Goal: Task Accomplishment & Management: Use online tool/utility

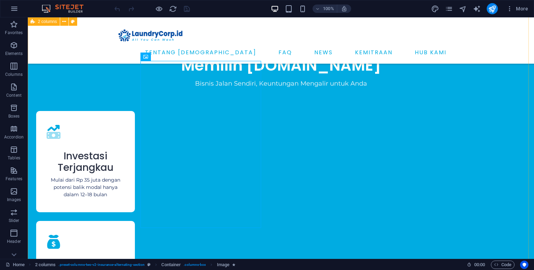
scroll to position [1028, 0]
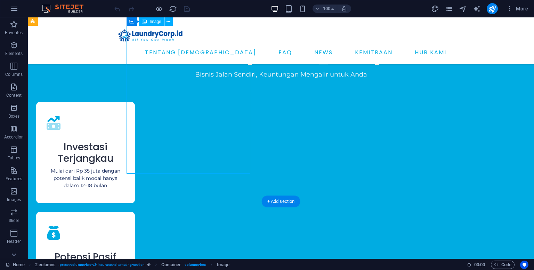
select select "px"
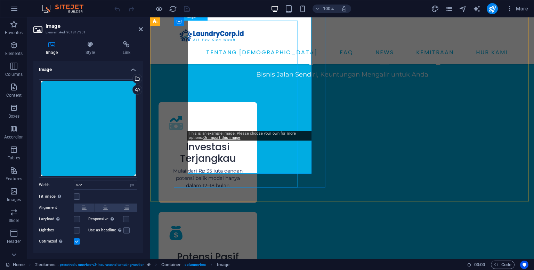
select select "px"
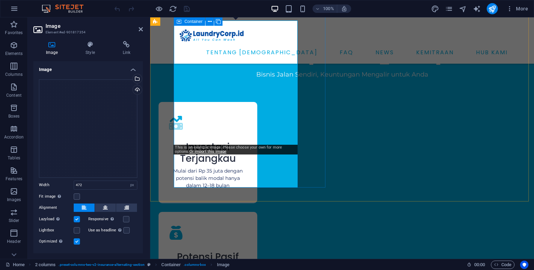
select select "px"
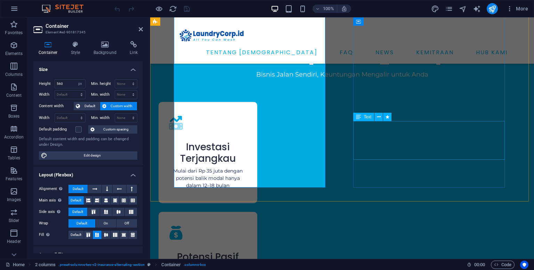
scroll to position [889, 0]
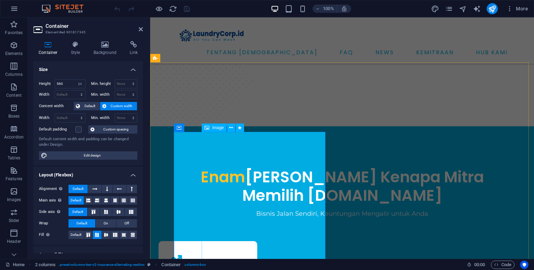
select select "px"
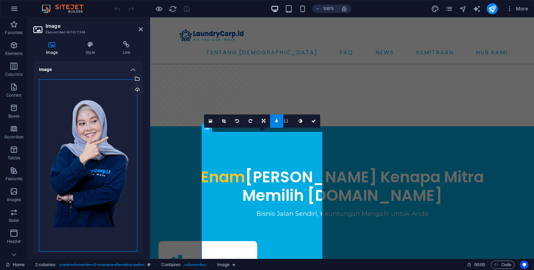
click at [96, 161] on div "Drag files here, click to choose files or select files from Files or our free s…" at bounding box center [88, 165] width 98 height 172
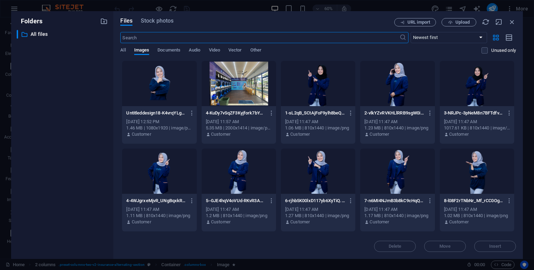
click at [477, 91] on div at bounding box center [477, 83] width 74 height 45
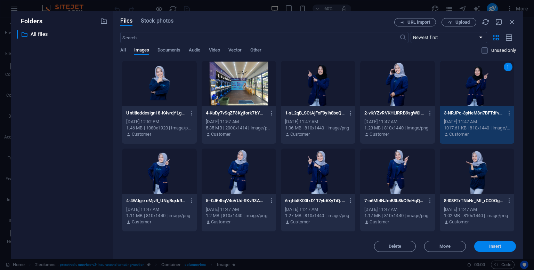
click at [490, 249] on button "Insert" at bounding box center [495, 246] width 42 height 11
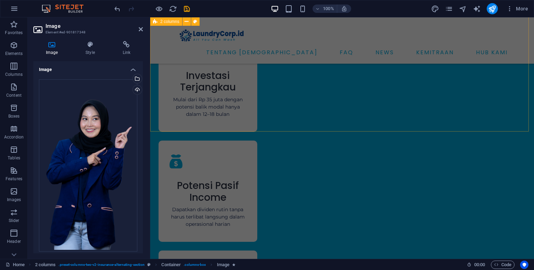
scroll to position [973, 0]
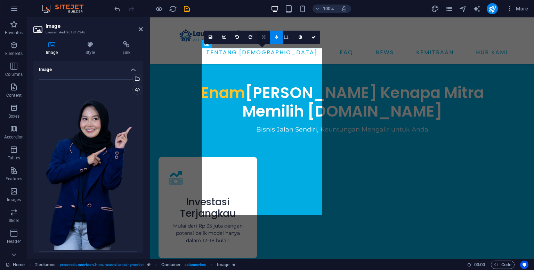
click at [262, 38] on icon at bounding box center [263, 37] width 3 height 4
click at [265, 24] on icon at bounding box center [263, 24] width 4 height 4
click at [263, 37] on icon at bounding box center [263, 37] width 4 height 4
click at [263, 51] on icon at bounding box center [263, 50] width 4 height 4
click at [227, 38] on link at bounding box center [223, 37] width 13 height 13
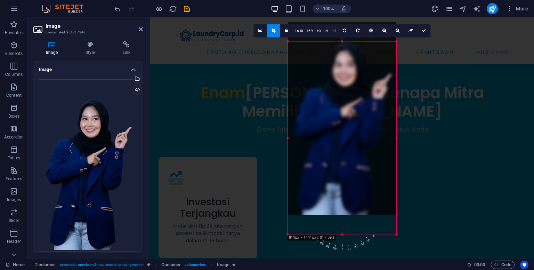
drag, startPoint x: 361, startPoint y: 168, endPoint x: 359, endPoint y: 146, distance: 21.6
click at [359, 146] on div at bounding box center [342, 118] width 108 height 193
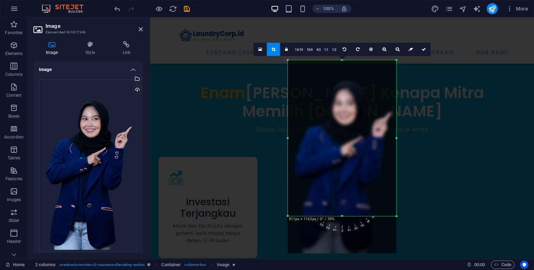
drag, startPoint x: 342, startPoint y: 234, endPoint x: 341, endPoint y: 197, distance: 37.2
click at [341, 197] on div "180 170 160 150 140 130 120 110 100 90 80 70 60 50 40 30 20 10 0 -10 -20 -30 -4…" at bounding box center [342, 138] width 108 height 156
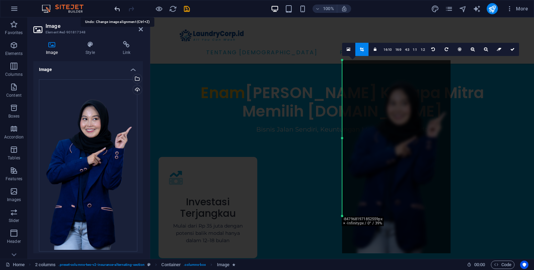
click at [118, 9] on icon "undo" at bounding box center [117, 9] width 8 height 8
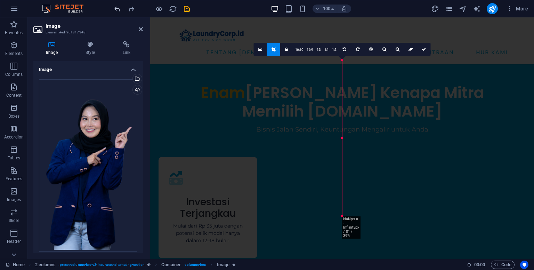
click at [114, 9] on icon "undo" at bounding box center [117, 9] width 8 height 8
click at [119, 9] on icon "undo" at bounding box center [117, 9] width 8 height 8
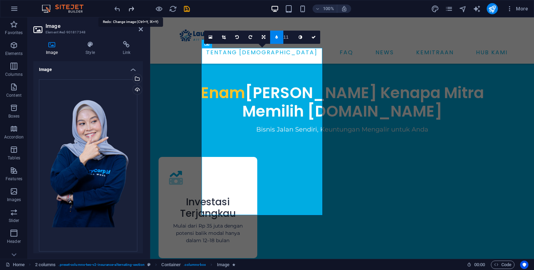
click at [131, 9] on icon "redo" at bounding box center [131, 9] width 8 height 8
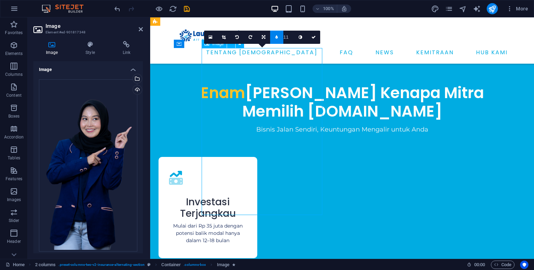
drag, startPoint x: 268, startPoint y: 130, endPoint x: 270, endPoint y: 110, distance: 19.5
click at [311, 39] on link at bounding box center [313, 37] width 13 height 13
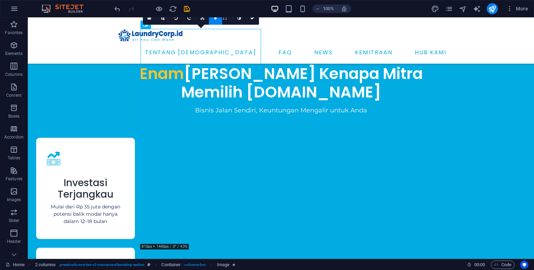
scroll to position [983, 0]
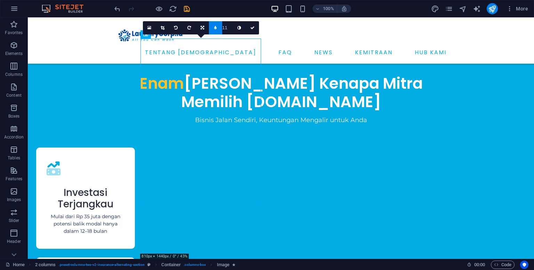
click at [181, 11] on div at bounding box center [152, 8] width 78 height 11
click at [184, 12] on icon "save" at bounding box center [187, 9] width 8 height 8
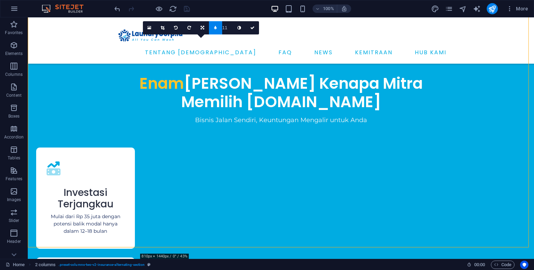
click at [228, 30] on input "11" at bounding box center [227, 27] width 10 height 13
click at [229, 30] on input "10" at bounding box center [227, 27] width 10 height 13
click at [229, 30] on input "9" at bounding box center [227, 27] width 10 height 13
type input "8"
click at [229, 30] on input "8" at bounding box center [227, 27] width 10 height 13
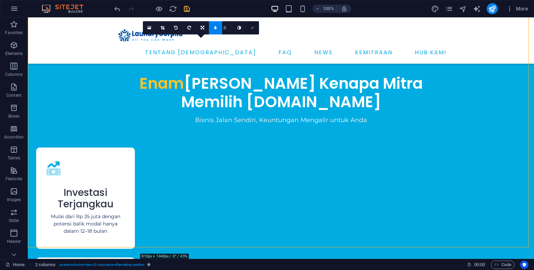
click at [250, 27] on icon at bounding box center [252, 28] width 4 height 4
click at [253, 25] on link at bounding box center [252, 27] width 13 height 13
click at [185, 9] on icon "save" at bounding box center [187, 9] width 8 height 8
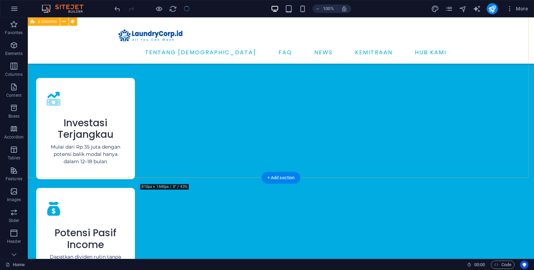
scroll to position [1122, 0]
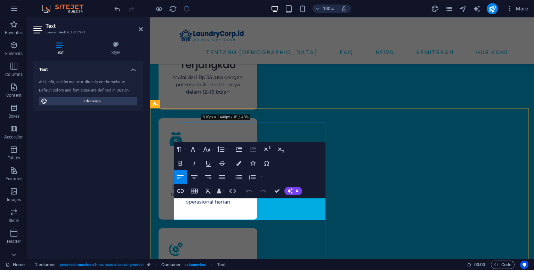
drag, startPoint x: 222, startPoint y: 210, endPoint x: 442, endPoint y: 215, distance: 219.4
drag, startPoint x: 307, startPoint y: 201, endPoint x: 319, endPoint y: 203, distance: 12.7
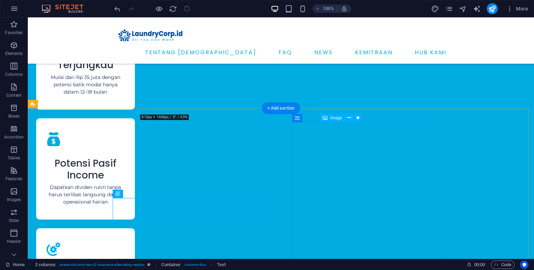
click at [332, 120] on span "Image" at bounding box center [335, 118] width 11 height 4
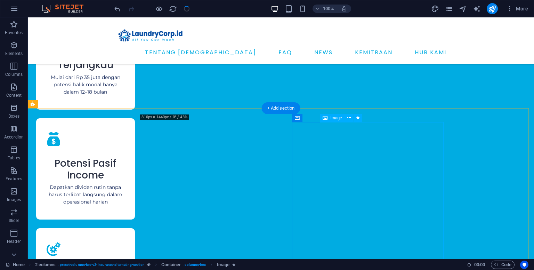
select select "px"
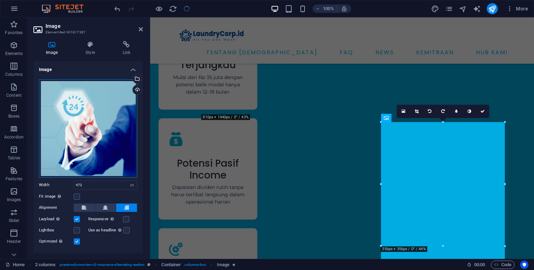
click at [108, 166] on div "Drag files here, click to choose files or select files from Files or our free s…" at bounding box center [88, 128] width 98 height 98
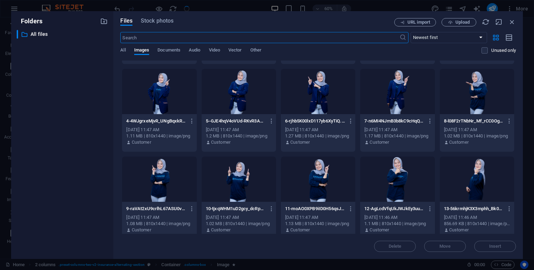
scroll to position [70, 0]
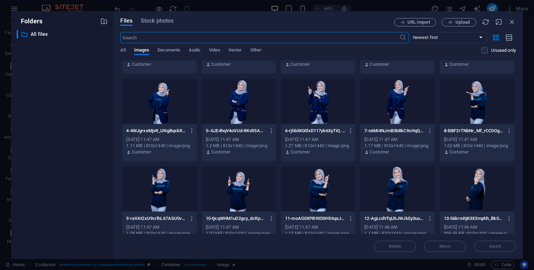
click at [474, 97] on div at bounding box center [477, 101] width 74 height 45
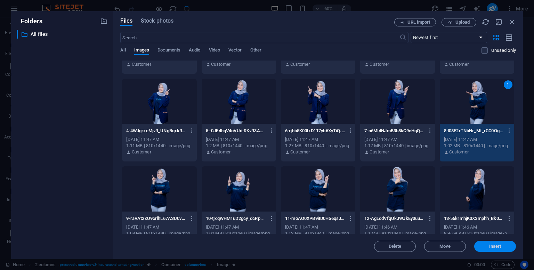
drag, startPoint x: 492, startPoint y: 246, endPoint x: 325, endPoint y: 218, distance: 168.6
click at [492, 246] on span "Insert" at bounding box center [495, 246] width 12 height 4
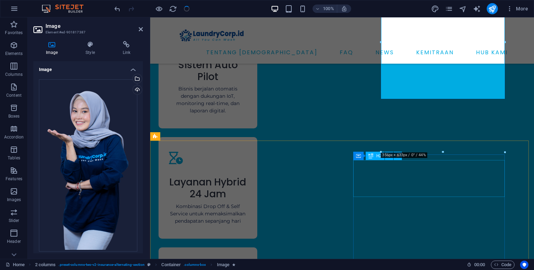
scroll to position [1330, 0]
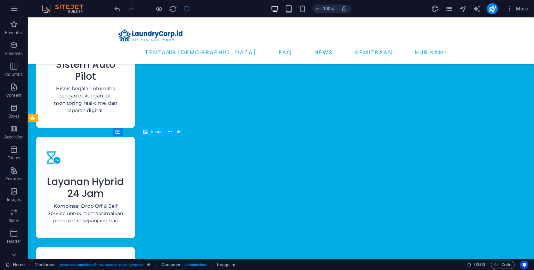
select select "px"
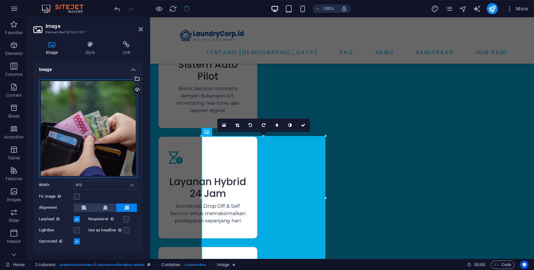
click at [101, 142] on div "Drag files here, click to choose files or select files from Files or our free s…" at bounding box center [88, 128] width 98 height 98
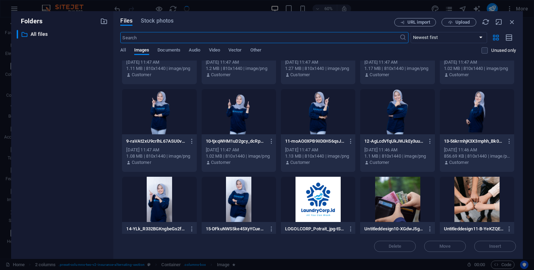
scroll to position [139, 0]
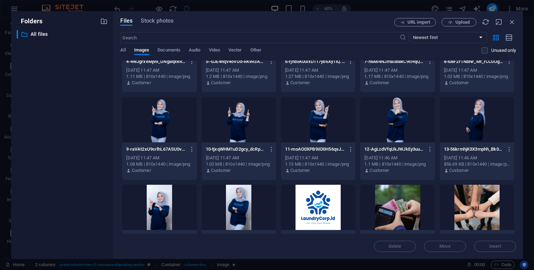
click at [485, 127] on div at bounding box center [477, 119] width 74 height 45
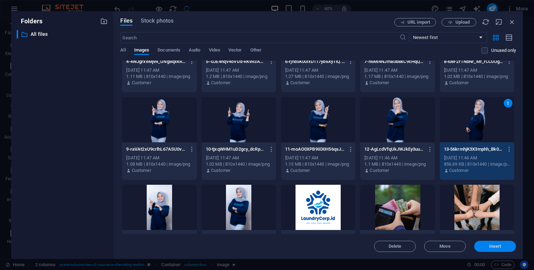
drag, startPoint x: 500, startPoint y: 246, endPoint x: 342, endPoint y: 207, distance: 162.9
click at [500, 246] on span "Insert" at bounding box center [495, 246] width 12 height 4
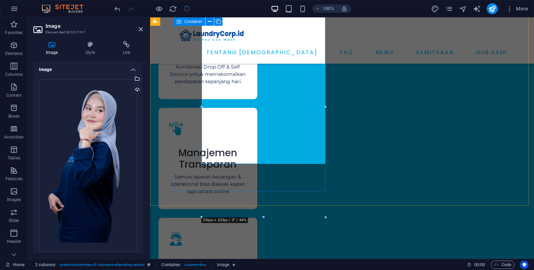
scroll to position [1400, 0]
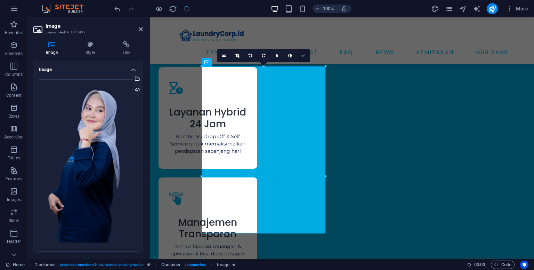
click at [302, 56] on icon at bounding box center [303, 56] width 4 height 4
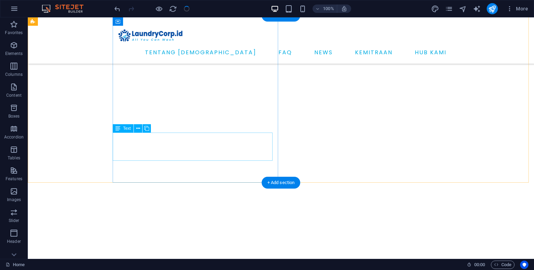
scroll to position [2356, 0]
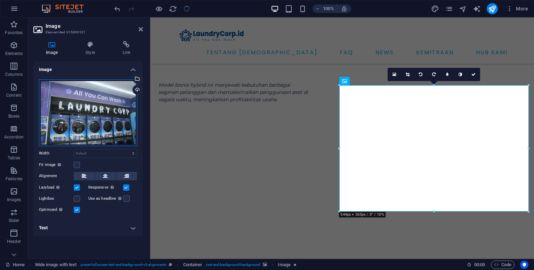
click at [65, 135] on div "Drag files here, click to choose files or select files from Files or our free s…" at bounding box center [88, 112] width 98 height 67
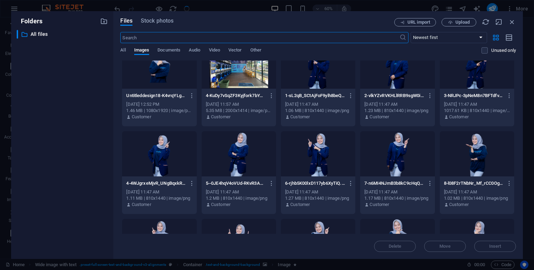
scroll to position [0, 0]
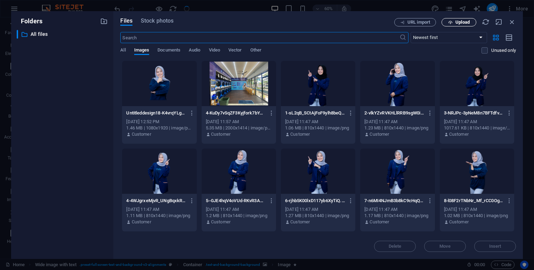
click at [459, 24] on span "Upload" at bounding box center [462, 22] width 14 height 4
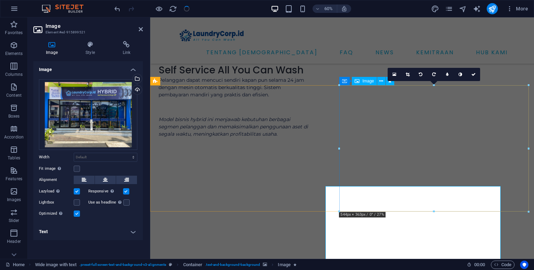
scroll to position [2356, 0]
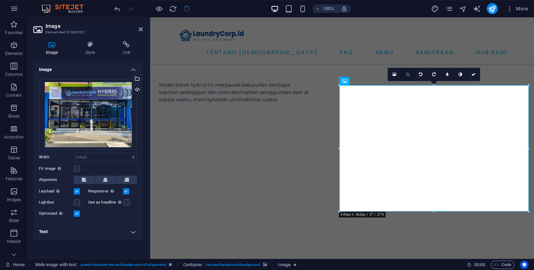
click at [407, 75] on icon at bounding box center [408, 74] width 4 height 4
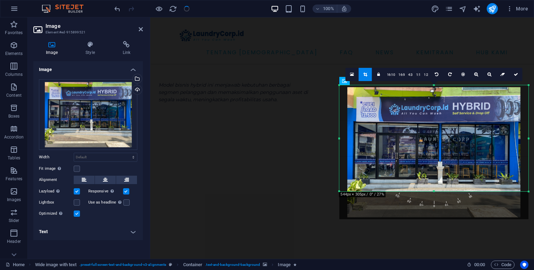
drag, startPoint x: 434, startPoint y: 212, endPoint x: 435, endPoint y: 192, distance: 20.2
click at [435, 192] on div at bounding box center [433, 191] width 189 height 2
click at [517, 78] on link at bounding box center [515, 74] width 13 height 13
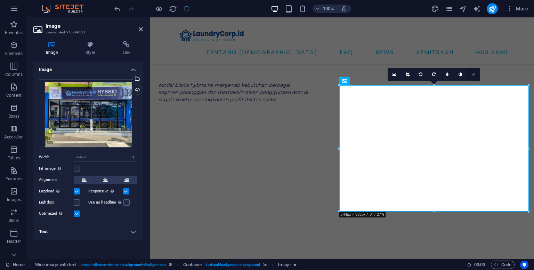
click at [474, 74] on icon at bounding box center [473, 74] width 4 height 4
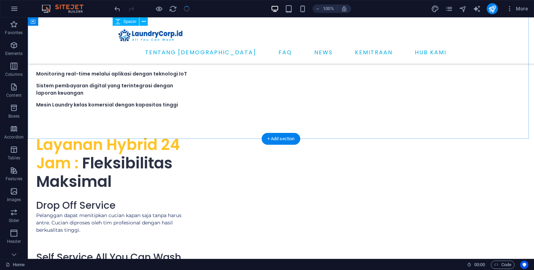
scroll to position [1870, 0]
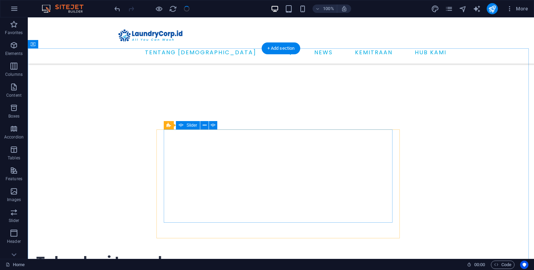
click at [205, 124] on icon at bounding box center [205, 125] width 4 height 7
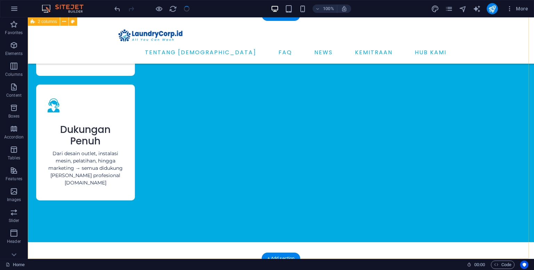
scroll to position [1592, 0]
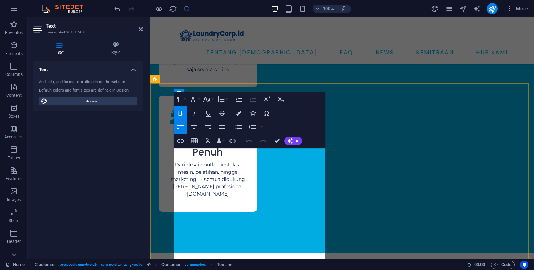
drag, startPoint x: 246, startPoint y: 149, endPoint x: 175, endPoint y: 152, distance: 71.7
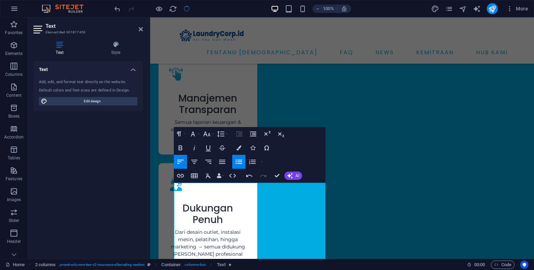
scroll to position [1524, 0]
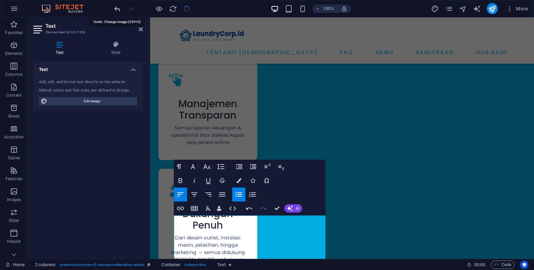
click at [115, 9] on icon "undo" at bounding box center [117, 9] width 8 height 8
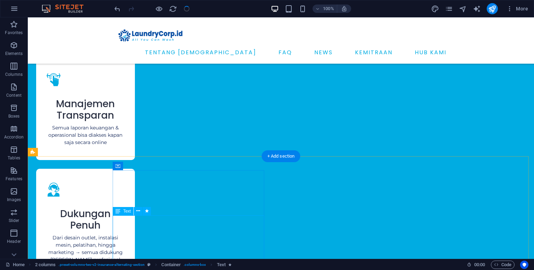
scroll to position [1588, 0]
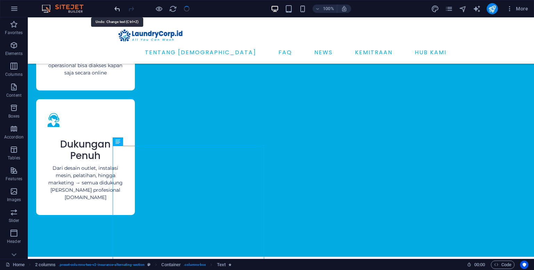
click at [119, 8] on icon "undo" at bounding box center [117, 9] width 8 height 8
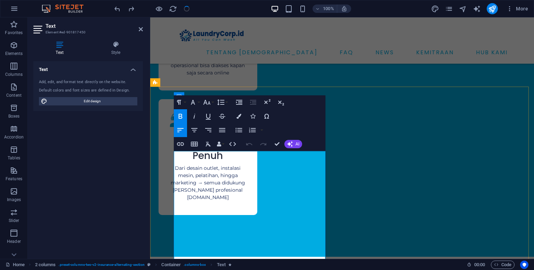
drag, startPoint x: 247, startPoint y: 153, endPoint x: 174, endPoint y: 153, distance: 73.4
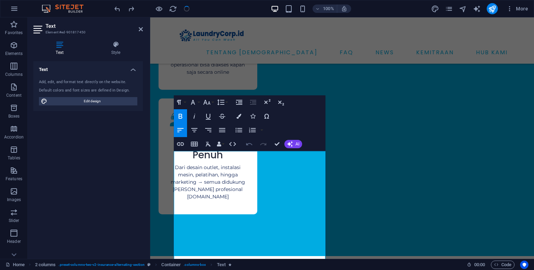
click at [248, 147] on icon "button" at bounding box center [249, 144] width 8 height 8
click at [252, 148] on icon "button" at bounding box center [249, 144] width 8 height 8
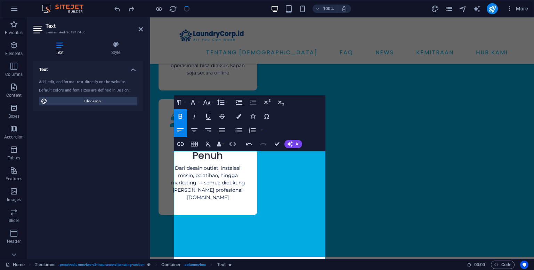
scroll to position [1589, 0]
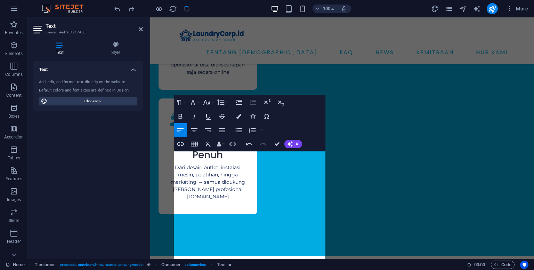
drag, startPoint x: 231, startPoint y: 155, endPoint x: 172, endPoint y: 153, distance: 59.1
drag, startPoint x: 254, startPoint y: 156, endPoint x: 172, endPoint y: 152, distance: 81.8
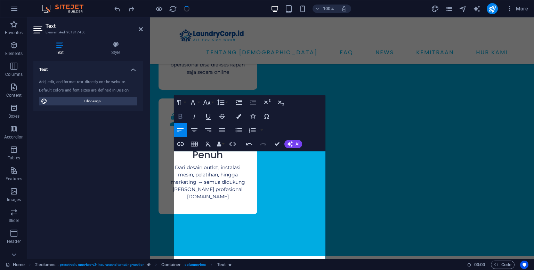
click at [184, 116] on icon "button" at bounding box center [180, 116] width 8 height 8
click at [239, 118] on icon "button" at bounding box center [238, 116] width 5 height 5
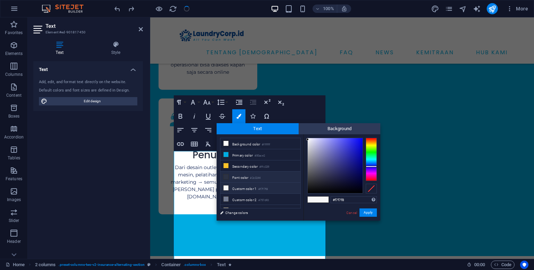
click at [242, 176] on li "Font color #2c3244" at bounding box center [260, 176] width 80 height 11
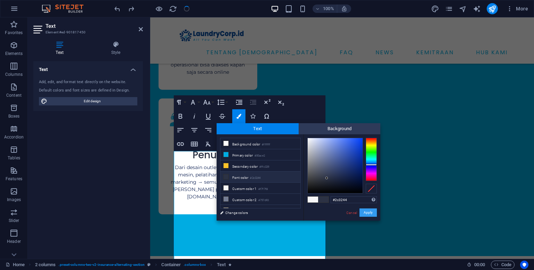
click at [374, 215] on button "Apply" at bounding box center [367, 212] width 17 height 8
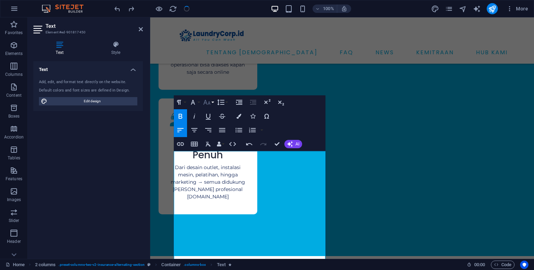
click at [206, 102] on icon "button" at bounding box center [206, 102] width 7 height 5
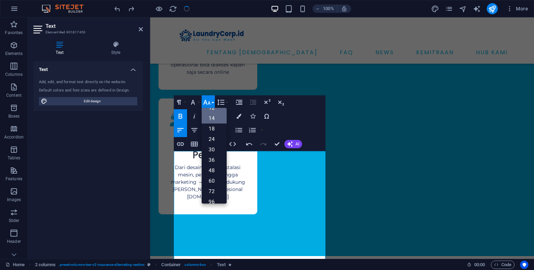
click at [212, 122] on link "14" at bounding box center [214, 118] width 25 height 10
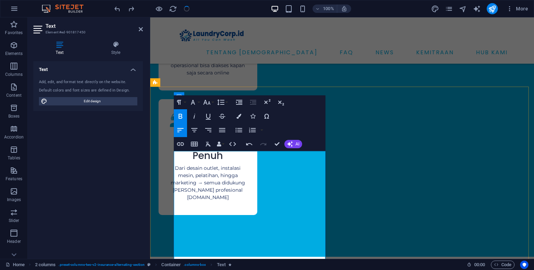
drag, startPoint x: 174, startPoint y: 160, endPoint x: 245, endPoint y: 176, distance: 72.6
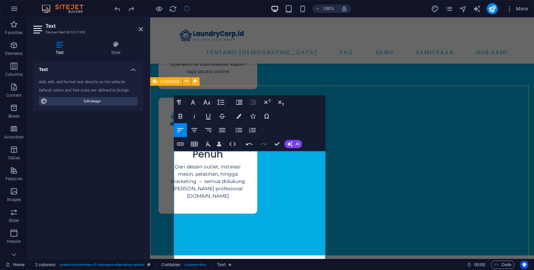
drag, startPoint x: 268, startPoint y: 171, endPoint x: 173, endPoint y: 161, distance: 95.4
click at [207, 105] on icon "button" at bounding box center [207, 102] width 8 height 8
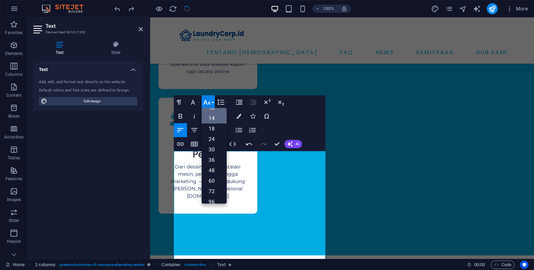
click at [210, 118] on link "14" at bounding box center [214, 118] width 25 height 10
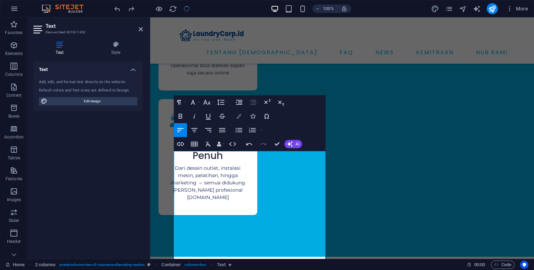
click at [242, 115] on button "Colors" at bounding box center [238, 116] width 13 height 14
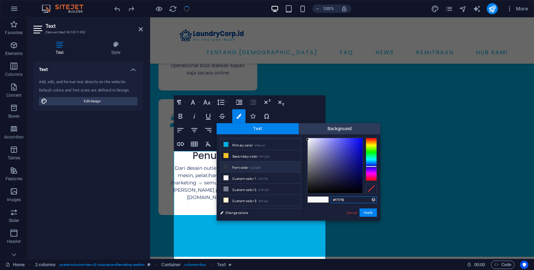
scroll to position [15, 0]
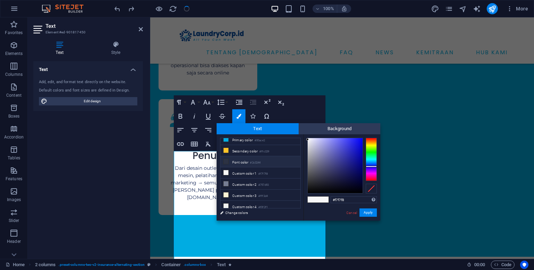
click at [241, 159] on li "Font color #2c3244" at bounding box center [260, 161] width 80 height 11
type input "#2c3244"
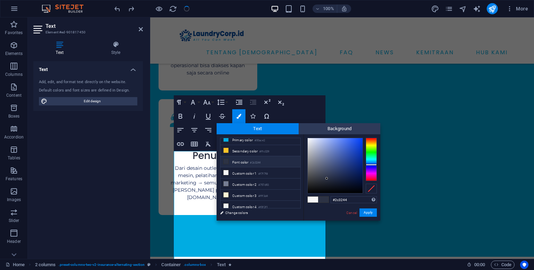
click at [247, 162] on li "Font color #2c3244" at bounding box center [260, 161] width 80 height 11
click at [367, 215] on button "Apply" at bounding box center [367, 212] width 17 height 8
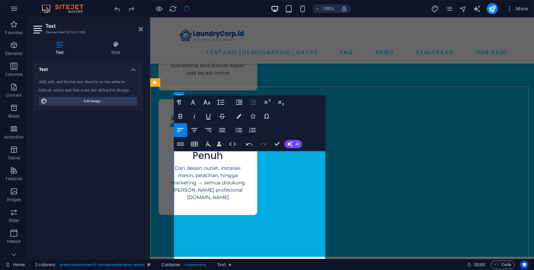
drag, startPoint x: 197, startPoint y: 182, endPoint x: 263, endPoint y: 183, distance: 66.1
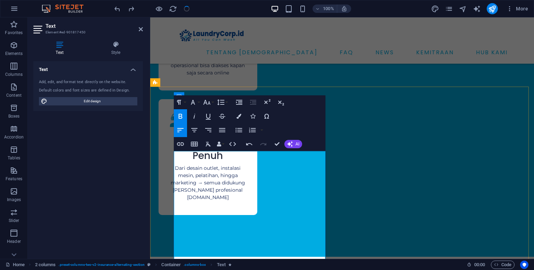
drag, startPoint x: 260, startPoint y: 229, endPoint x: 173, endPoint y: 212, distance: 88.6
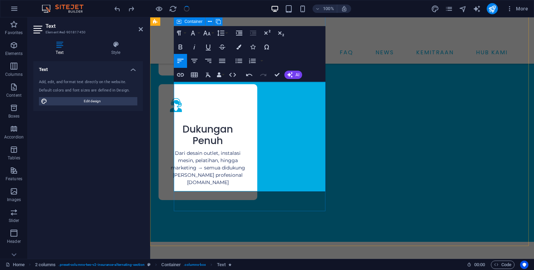
scroll to position [1673, 0]
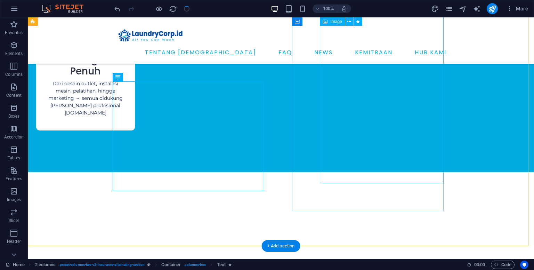
select select "px"
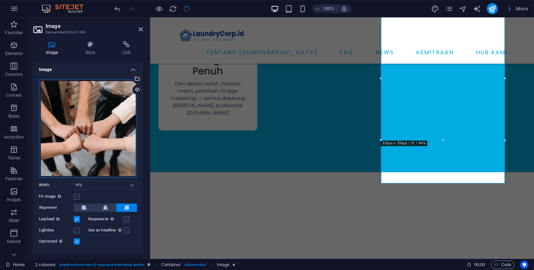
click at [96, 138] on div "Drag files here, click to choose files or select files from Files or our free s…" at bounding box center [88, 128] width 98 height 98
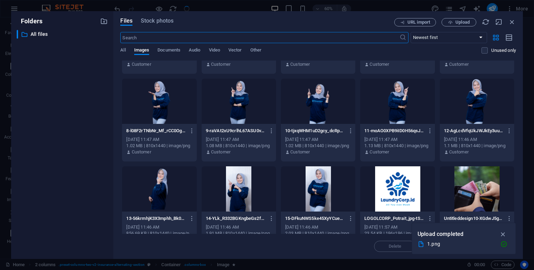
scroll to position [348, 0]
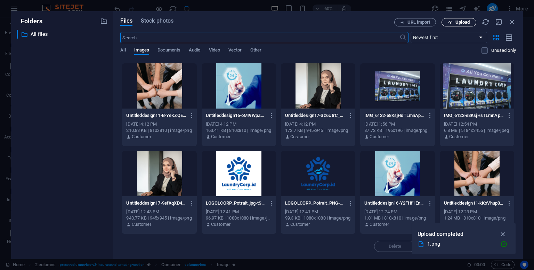
click at [459, 24] on span "Upload" at bounding box center [462, 22] width 14 height 4
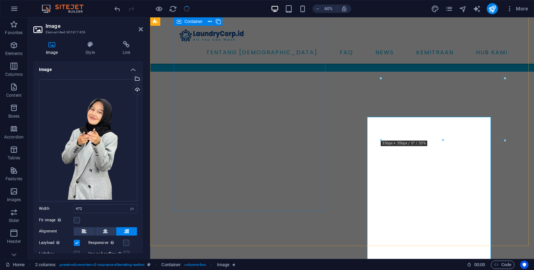
scroll to position [1673, 0]
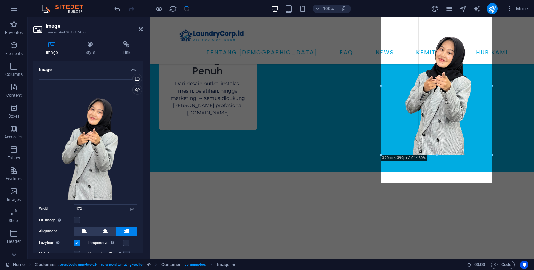
drag, startPoint x: 444, startPoint y: 171, endPoint x: 443, endPoint y: 154, distance: 17.0
type input "321"
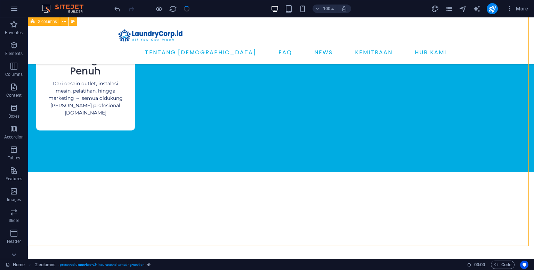
scroll to position [1603, 0]
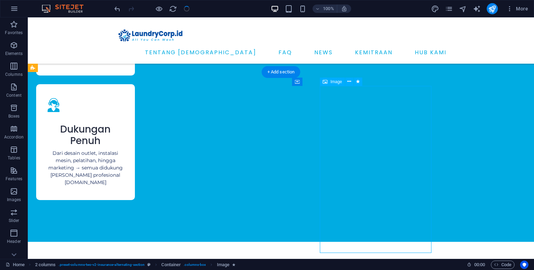
select select "px"
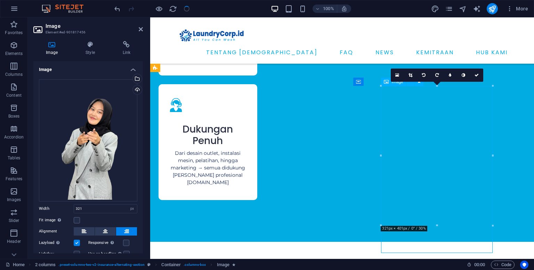
drag, startPoint x: 444, startPoint y: 195, endPoint x: 445, endPoint y: 182, distance: 12.9
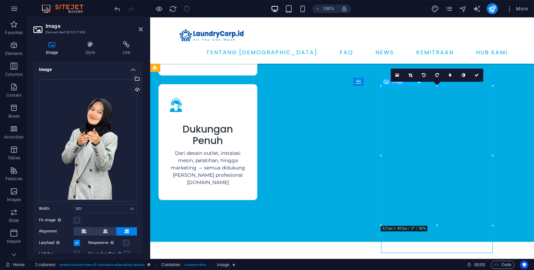
click at [410, 77] on link at bounding box center [410, 74] width 13 height 13
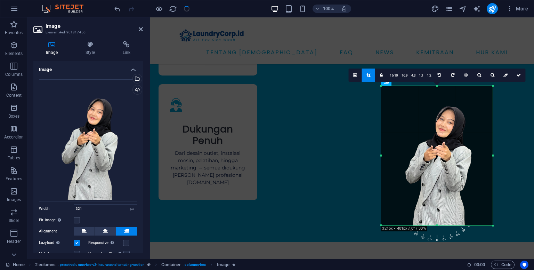
click at [437, 85] on div at bounding box center [437, 85] width 112 height 2
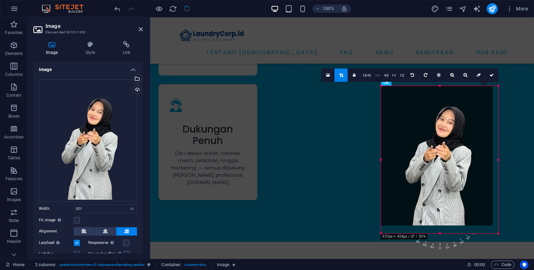
drag, startPoint x: 381, startPoint y: 86, endPoint x: 375, endPoint y: 78, distance: 9.7
click at [381, 86] on div "180 170 160 150 140 130 120 110 100 90 80 70 60 50 40 30 20 10 0 -10 -20 -30 -4…" at bounding box center [439, 159] width 117 height 147
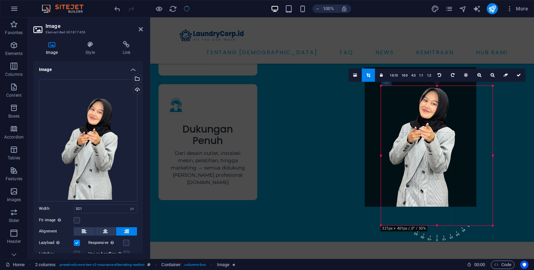
drag, startPoint x: 437, startPoint y: 148, endPoint x: 421, endPoint y: 129, distance: 24.9
click at [421, 129] on div at bounding box center [421, 136] width 112 height 139
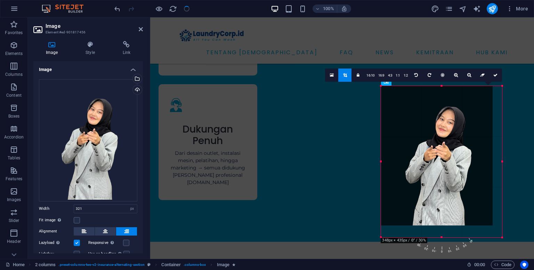
drag, startPoint x: 492, startPoint y: 226, endPoint x: 348, endPoint y: 216, distance: 145.0
click at [502, 238] on div at bounding box center [502, 237] width 4 height 4
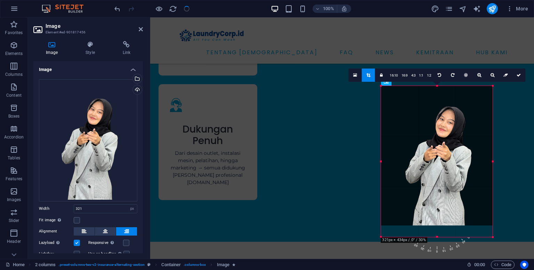
drag, startPoint x: 382, startPoint y: 85, endPoint x: 363, endPoint y: 70, distance: 24.8
click at [381, 86] on div "180 170 160 150 140 130 120 110 100 90 80 70 60 50 40 30 20 10 0 -10 -20 -30 -4…" at bounding box center [437, 161] width 112 height 151
drag, startPoint x: 437, startPoint y: 225, endPoint x: 288, endPoint y: 225, distance: 148.8
click at [438, 243] on div at bounding box center [437, 243] width 112 height 2
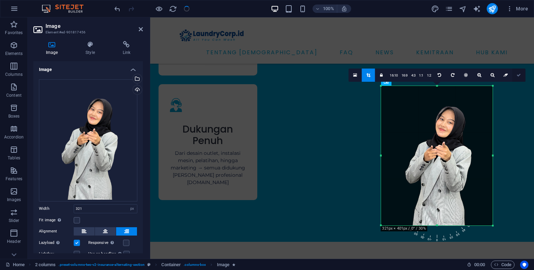
click at [518, 73] on icon at bounding box center [519, 75] width 4 height 4
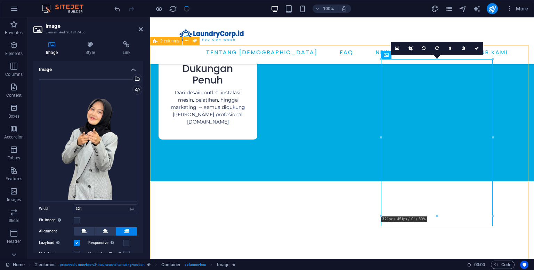
scroll to position [1673, 0]
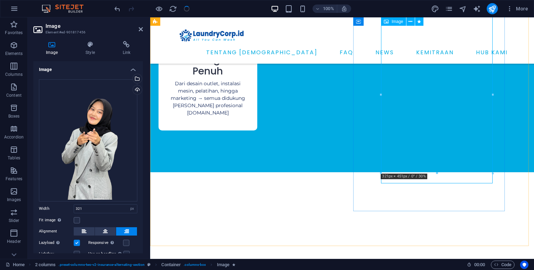
drag, startPoint x: 587, startPoint y: 190, endPoint x: 438, endPoint y: 153, distance: 153.3
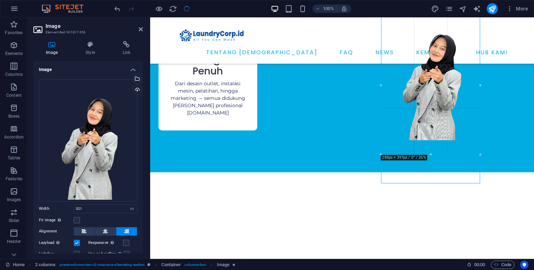
drag, startPoint x: 436, startPoint y: 173, endPoint x: 439, endPoint y: 154, distance: 19.0
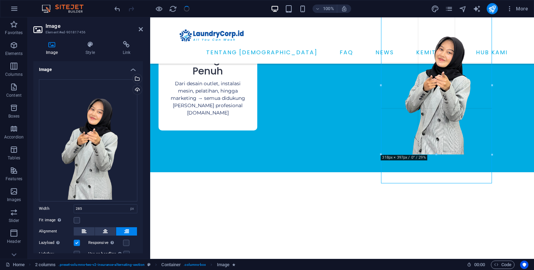
drag, startPoint x: 431, startPoint y: 140, endPoint x: 433, endPoint y: 155, distance: 15.4
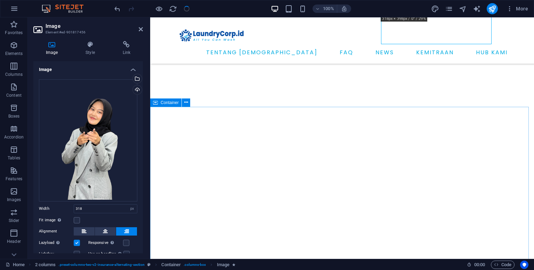
scroll to position [1603, 0]
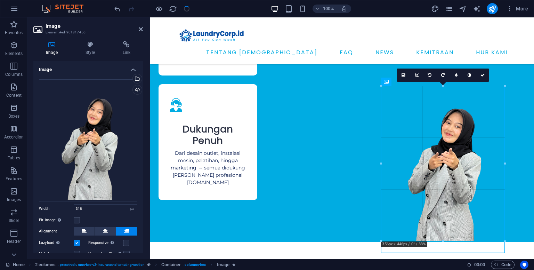
drag, startPoint x: 381, startPoint y: 86, endPoint x: 367, endPoint y: 70, distance: 21.4
type input "356"
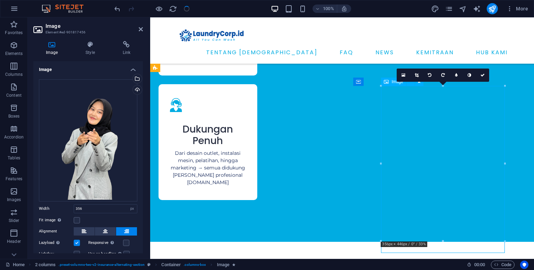
drag, startPoint x: 455, startPoint y: 131, endPoint x: 448, endPoint y: 117, distance: 15.9
drag, startPoint x: 458, startPoint y: 131, endPoint x: 451, endPoint y: 123, distance: 10.6
click at [481, 76] on icon at bounding box center [482, 75] width 4 height 4
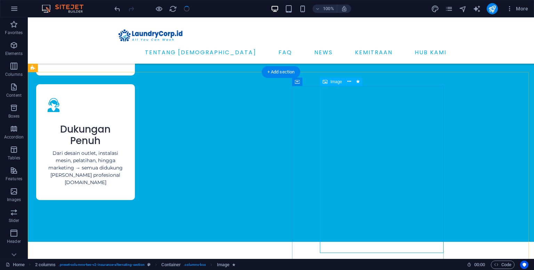
select select "px"
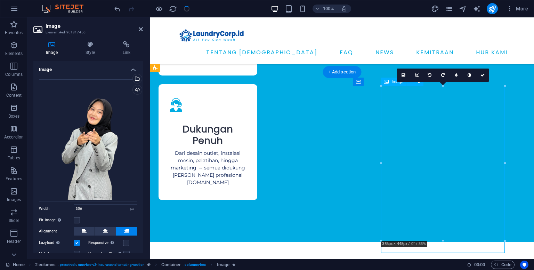
drag, startPoint x: 448, startPoint y: 152, endPoint x: 446, endPoint y: 135, distance: 16.9
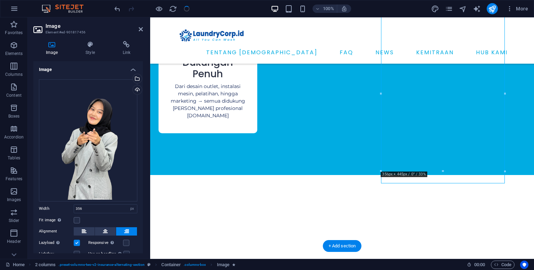
scroll to position [1673, 0]
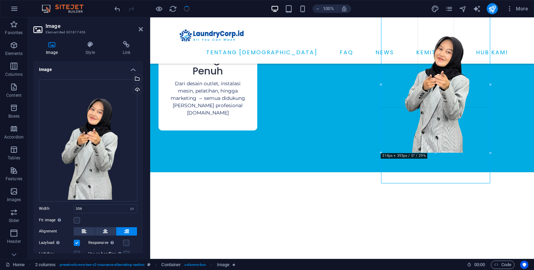
drag, startPoint x: 506, startPoint y: 173, endPoint x: 480, endPoint y: 154, distance: 32.3
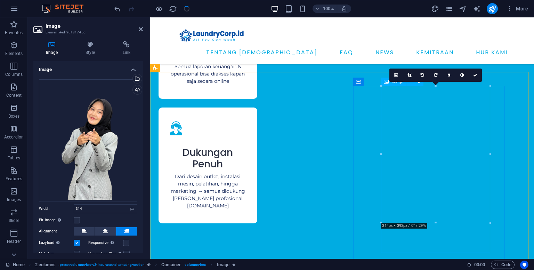
scroll to position [1603, 0]
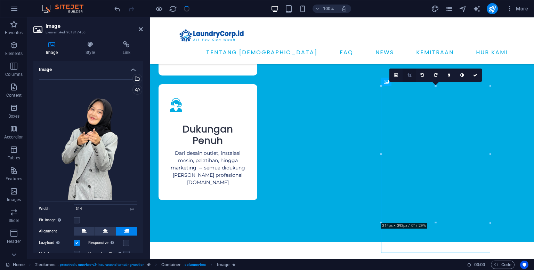
click at [409, 76] on icon at bounding box center [409, 75] width 4 height 4
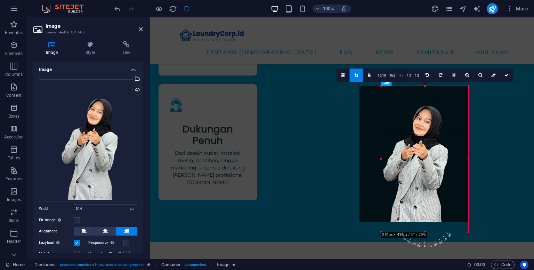
drag, startPoint x: 381, startPoint y: 86, endPoint x: 403, endPoint y: 77, distance: 23.4
click at [403, 86] on div "180 170 160 150 140 130 120 110 100 90 80 70 60 50 40 30 20 10 0 -10 -20 -30 -4…" at bounding box center [424, 159] width 87 height 146
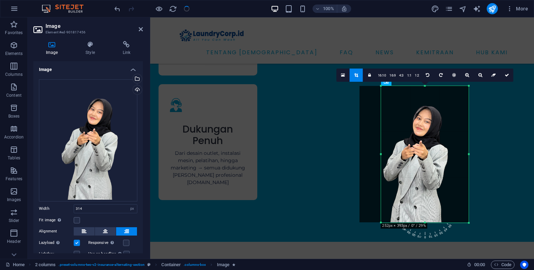
click at [468, 88] on div at bounding box center [469, 154] width 2 height 137
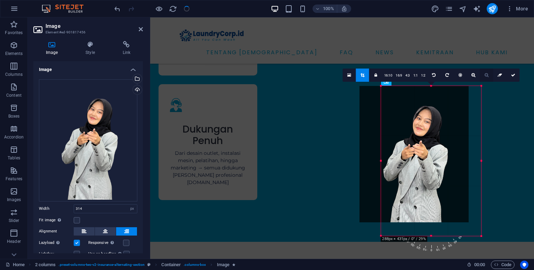
drag, startPoint x: 469, startPoint y: 87, endPoint x: 481, endPoint y: 73, distance: 18.2
click at [481, 86] on div "180 170 160 150 140 130 120 110 100 90 80 70 60 50 40 30 20 10 0 -10 -20 -30 -4…" at bounding box center [431, 161] width 100 height 150
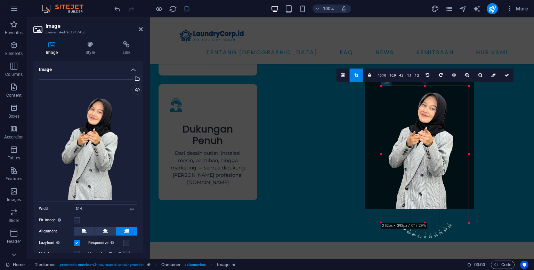
drag, startPoint x: 422, startPoint y: 129, endPoint x: 427, endPoint y: 115, distance: 14.2
click at [427, 115] on div at bounding box center [419, 141] width 109 height 137
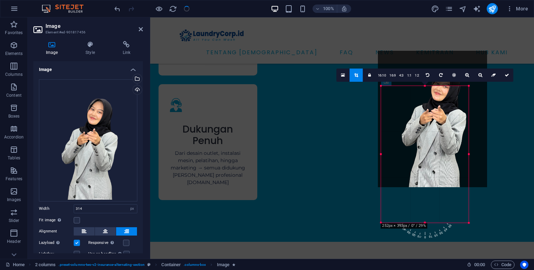
drag, startPoint x: 431, startPoint y: 136, endPoint x: 442, endPoint y: 101, distance: 36.8
click at [442, 101] on div at bounding box center [432, 119] width 109 height 137
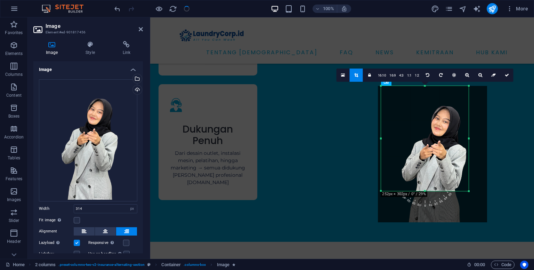
drag, startPoint x: 426, startPoint y: 221, endPoint x: 430, endPoint y: 189, distance: 31.9
click at [430, 190] on div at bounding box center [425, 191] width 88 height 2
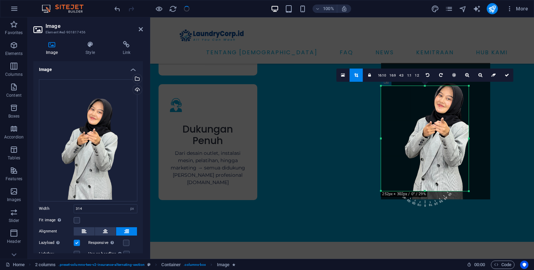
drag, startPoint x: 445, startPoint y: 162, endPoint x: 447, endPoint y: 139, distance: 23.0
click at [447, 139] on div at bounding box center [435, 131] width 109 height 137
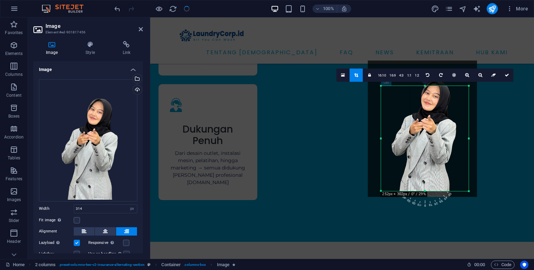
drag, startPoint x: 447, startPoint y: 141, endPoint x: 436, endPoint y: 139, distance: 12.1
click at [436, 139] on div at bounding box center [422, 128] width 109 height 137
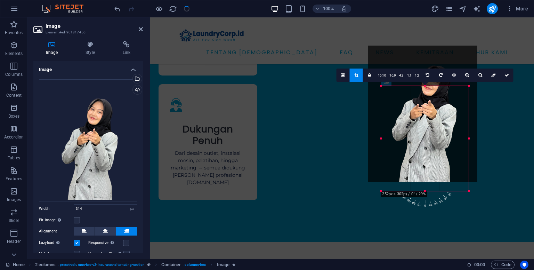
drag, startPoint x: 430, startPoint y: 103, endPoint x: 430, endPoint y: 88, distance: 15.0
click at [430, 88] on div at bounding box center [422, 114] width 109 height 137
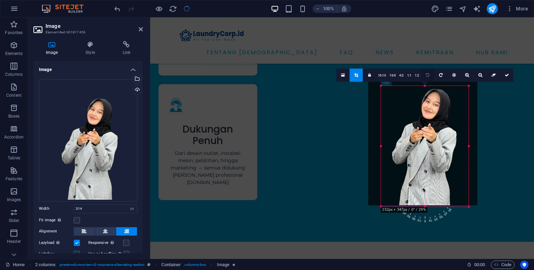
drag, startPoint x: 425, startPoint y: 85, endPoint x: 424, endPoint y: 71, distance: 14.6
click at [424, 86] on div "180 170 160 150 140 130 120 110 100 90 80 70 60 50 40 30 20 10 0 -10 -20 -30 -4…" at bounding box center [425, 146] width 88 height 121
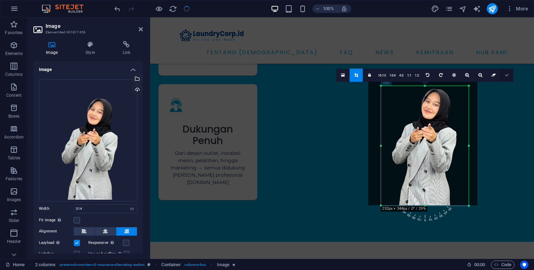
click at [505, 74] on icon at bounding box center [507, 75] width 4 height 4
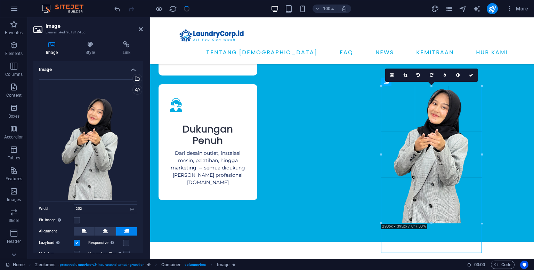
drag, startPoint x: 469, startPoint y: 207, endPoint x: 482, endPoint y: 211, distance: 14.0
type input "290"
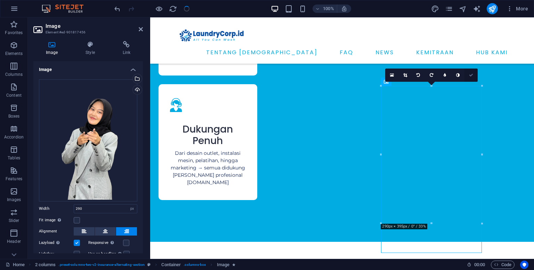
click at [473, 72] on link at bounding box center [470, 74] width 13 height 13
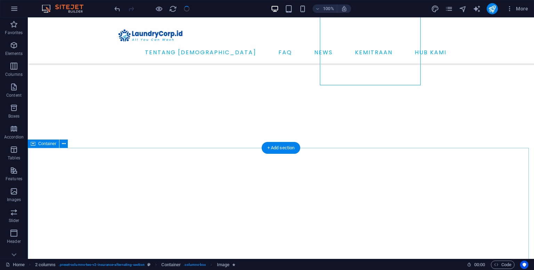
scroll to position [1812, 0]
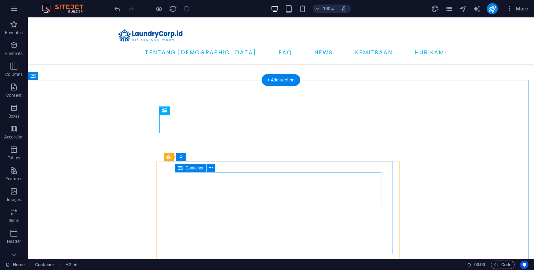
scroll to position [1881, 0]
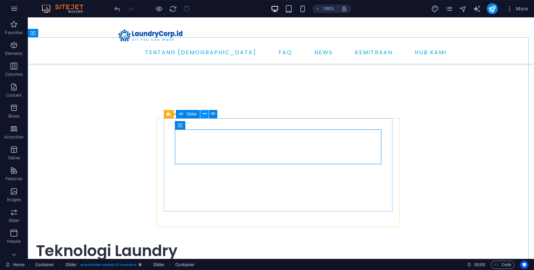
click at [203, 115] on icon at bounding box center [205, 113] width 4 height 7
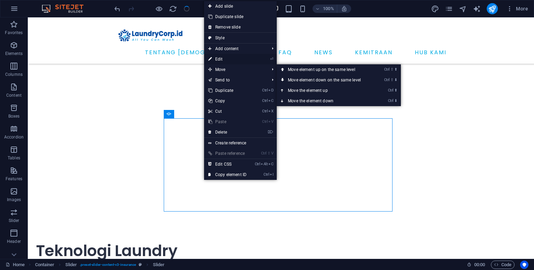
click at [225, 60] on link "⏎ Edit" at bounding box center [227, 59] width 47 height 10
select select "ms"
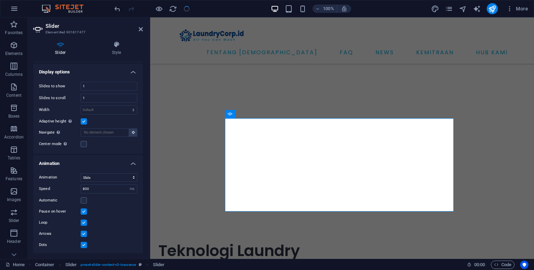
scroll to position [0, 0]
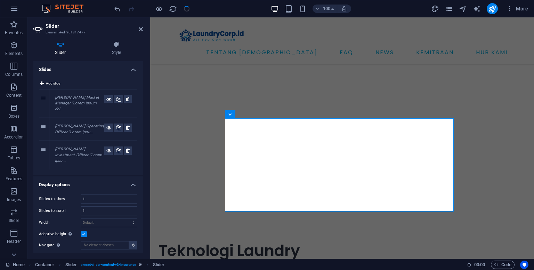
click at [59, 99] on em "[PERSON_NAME] Market Manager “Lorem ipsum dol..." at bounding box center [77, 103] width 44 height 16
click at [71, 132] on em "[PERSON_NAME] Operating Officer “Lorem ipsu..." at bounding box center [79, 129] width 49 height 10
click at [69, 156] on em "[PERSON_NAME] Investment Officer “Lorem ipsu..." at bounding box center [78, 155] width 47 height 16
click at [128, 99] on icon at bounding box center [128, 99] width 4 height 8
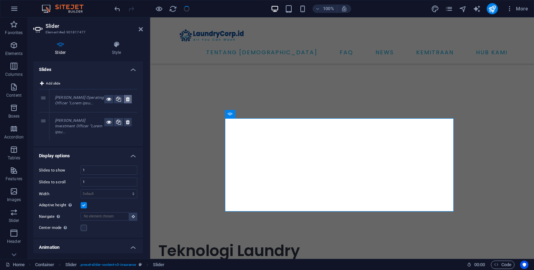
click at [128, 99] on icon at bounding box center [128, 99] width 4 height 8
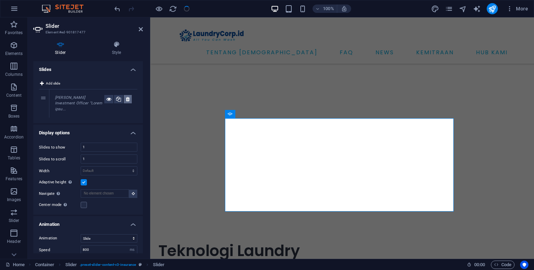
click at [128, 99] on icon at bounding box center [128, 99] width 4 height 8
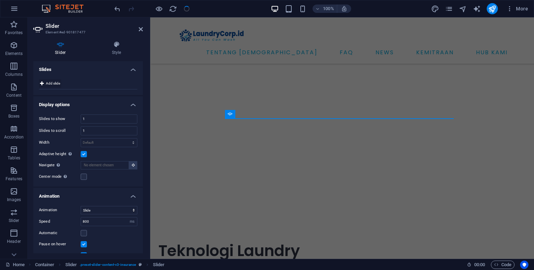
click at [47, 82] on span "Add slide" at bounding box center [53, 83] width 14 height 8
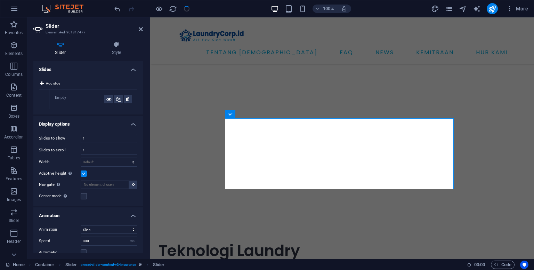
click at [70, 99] on div "Empty" at bounding box center [79, 99] width 49 height 8
click at [126, 98] on icon at bounding box center [128, 99] width 4 height 8
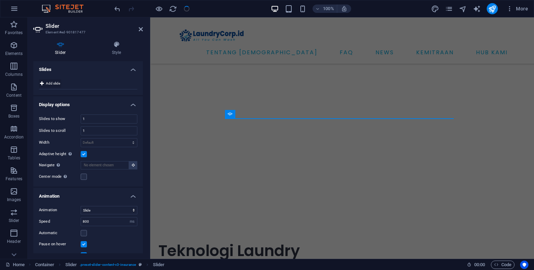
click at [41, 83] on icon at bounding box center [42, 83] width 4 height 8
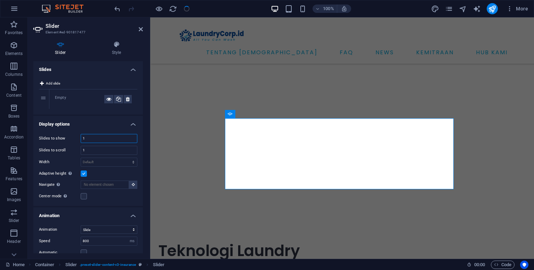
click at [90, 139] on input "1" at bounding box center [109, 138] width 56 height 8
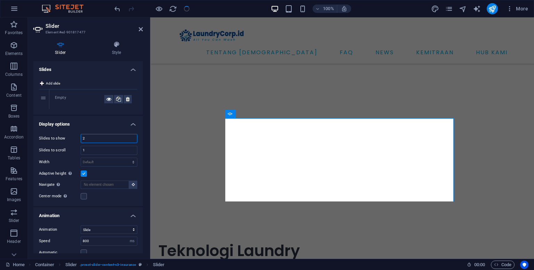
type input "2"
click at [83, 113] on div "Add slide 1 Empty" at bounding box center [88, 94] width 110 height 41
click at [48, 84] on span "Add slide" at bounding box center [53, 83] width 14 height 8
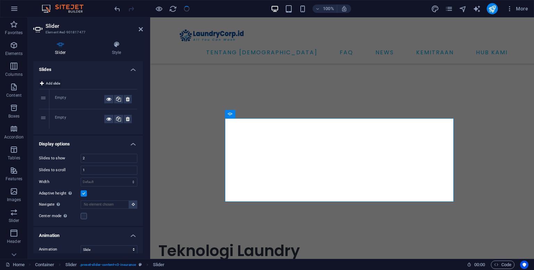
click at [48, 84] on span "Add slide" at bounding box center [53, 83] width 14 height 8
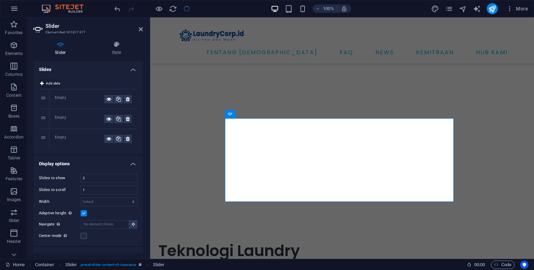
click at [48, 84] on span "Add slide" at bounding box center [53, 83] width 14 height 8
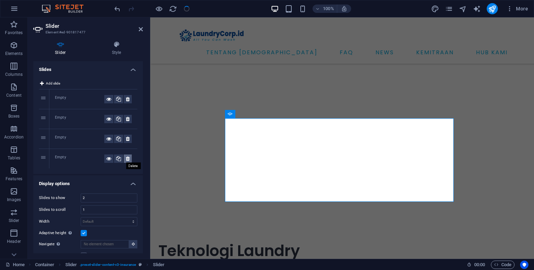
click at [126, 160] on icon at bounding box center [128, 158] width 4 height 8
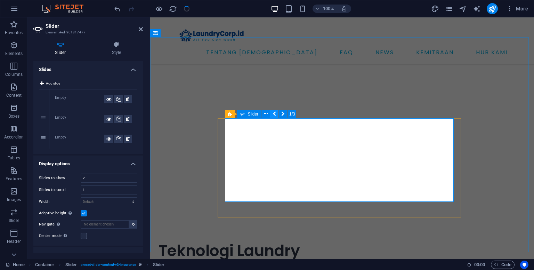
click at [275, 115] on icon at bounding box center [274, 113] width 3 height 7
click at [282, 115] on icon at bounding box center [282, 113] width 3 height 7
click at [275, 115] on icon at bounding box center [274, 113] width 3 height 7
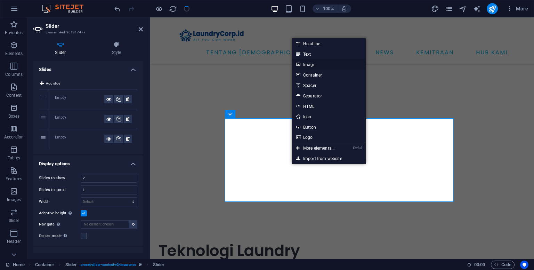
click at [311, 65] on link "Image" at bounding box center [329, 64] width 74 height 10
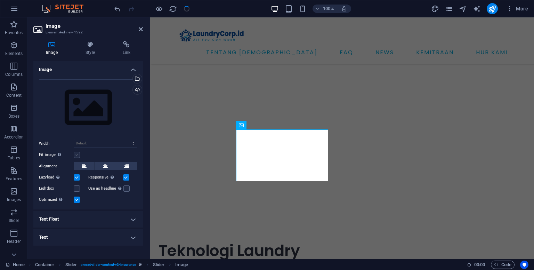
click at [76, 154] on label at bounding box center [77, 155] width 6 height 6
click at [0, 0] on input "Fit image Automatically fit image to a fixed width and height" at bounding box center [0, 0] width 0 height 0
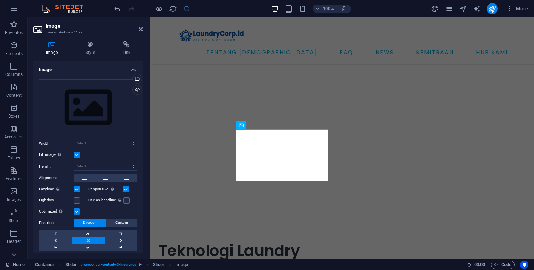
click at [76, 154] on label at bounding box center [77, 155] width 6 height 6
click at [0, 0] on input "Fit image Automatically fit image to a fixed width and height" at bounding box center [0, 0] width 0 height 0
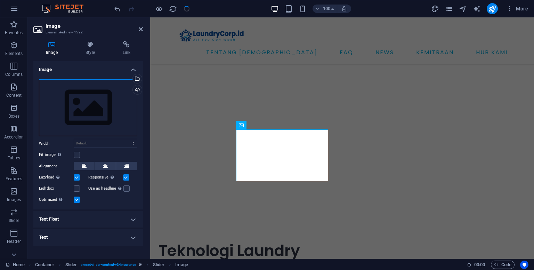
click at [104, 117] on div "Drag files here, click to choose files or select files from Files or our free s…" at bounding box center [88, 107] width 98 height 57
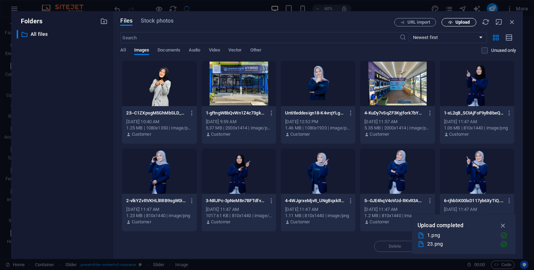
click at [452, 21] on icon "button" at bounding box center [450, 22] width 5 height 5
click at [505, 224] on icon "button" at bounding box center [503, 225] width 8 height 8
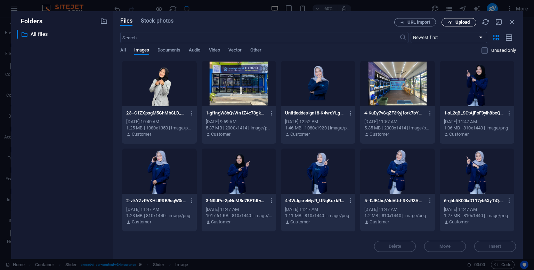
click at [457, 22] on span "Upload" at bounding box center [462, 22] width 14 height 4
click at [511, 21] on icon "button" at bounding box center [512, 22] width 8 height 8
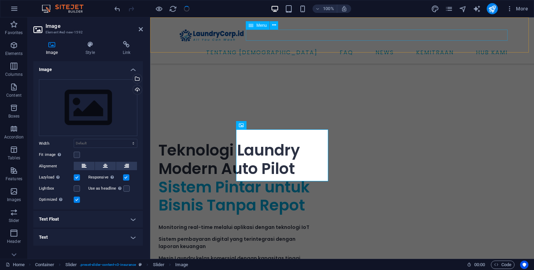
scroll to position [1881, 0]
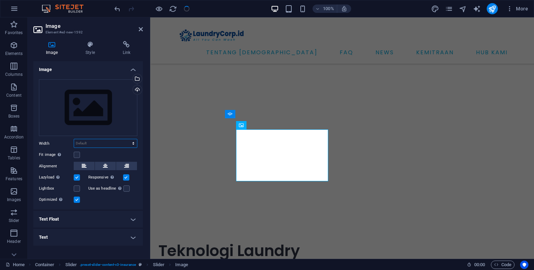
click at [123, 144] on select "Default auto px rem % em vh vw" at bounding box center [105, 143] width 63 height 8
select select "%"
click at [127, 139] on select "Default auto px rem % em vh vw" at bounding box center [105, 143] width 63 height 8
click at [143, 149] on div "Image Style Link Image Drag files here, click to choose files or select files f…" at bounding box center [88, 146] width 121 height 223
click at [109, 143] on input "100" at bounding box center [105, 143] width 63 height 8
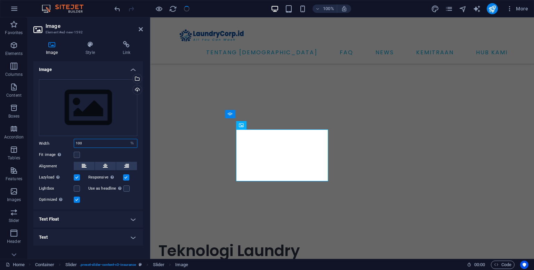
drag, startPoint x: 109, startPoint y: 143, endPoint x: 73, endPoint y: 143, distance: 36.5
click at [73, 143] on div "Width 100 Default auto px rem % em vh vw" at bounding box center [88, 143] width 98 height 9
type input "100"
click at [78, 155] on label at bounding box center [77, 155] width 6 height 6
click at [0, 0] on input "Fit image Automatically fit image to a fixed width and height" at bounding box center [0, 0] width 0 height 0
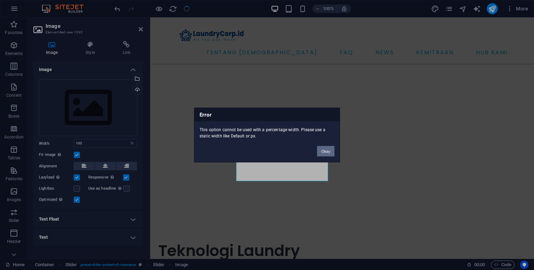
click at [330, 152] on button "Okay" at bounding box center [325, 151] width 17 height 10
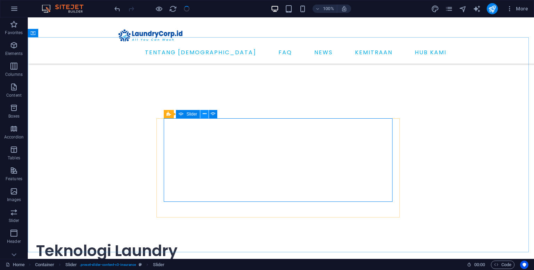
click at [205, 113] on icon at bounding box center [205, 113] width 4 height 7
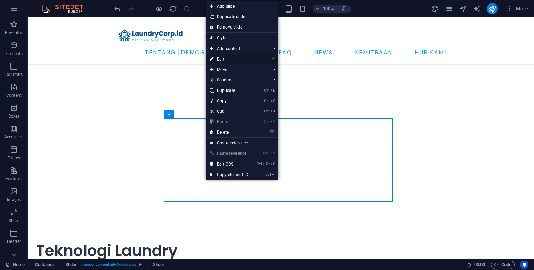
click at [263, 58] on li "⏎ Edit" at bounding box center [242, 59] width 73 height 10
click at [229, 58] on link "⏎ Edit" at bounding box center [229, 59] width 47 height 10
select select "ms"
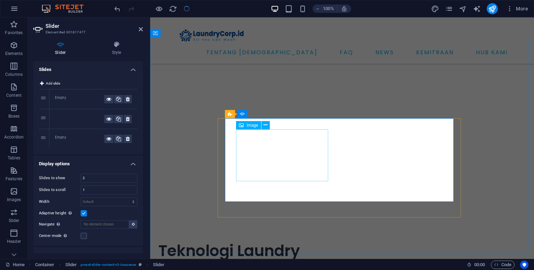
select select "%"
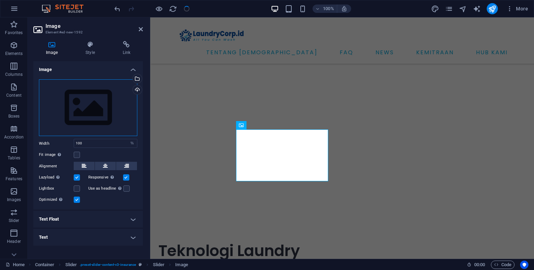
click at [120, 122] on div "Drag files here, click to choose files or select files from Files or our free s…" at bounding box center [88, 107] width 98 height 57
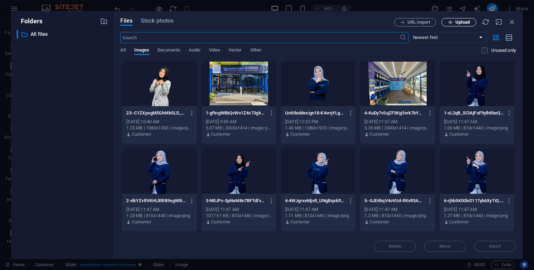
click at [457, 22] on span "Upload" at bounding box center [462, 22] width 14 height 4
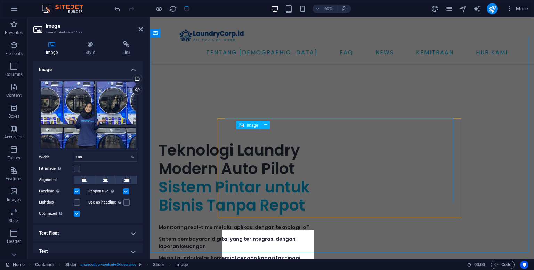
scroll to position [1881, 0]
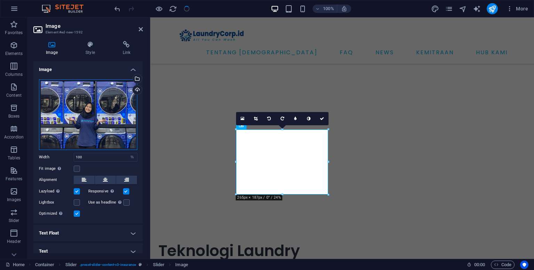
click at [108, 133] on div "Drag files here, click to choose files or select files from Files or our free s…" at bounding box center [88, 114] width 98 height 71
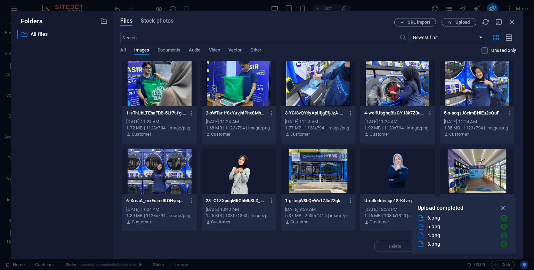
click at [164, 90] on div at bounding box center [159, 83] width 74 height 45
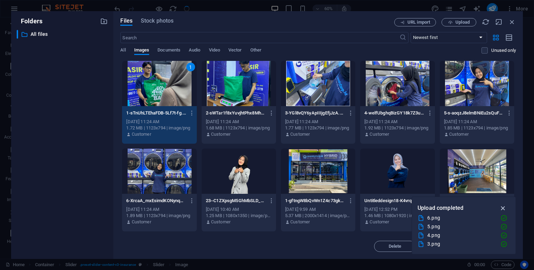
click at [502, 209] on icon "button" at bounding box center [503, 208] width 8 height 8
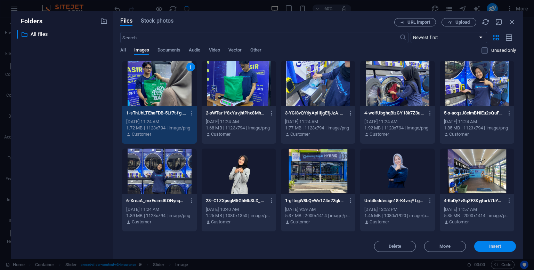
click at [499, 245] on span "Insert" at bounding box center [495, 246] width 12 height 4
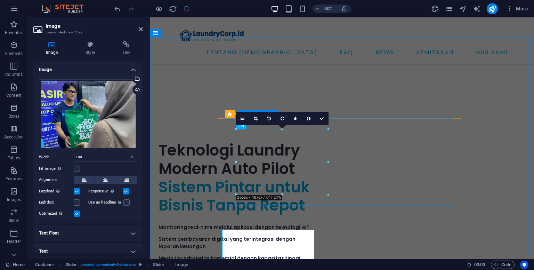
scroll to position [1881, 0]
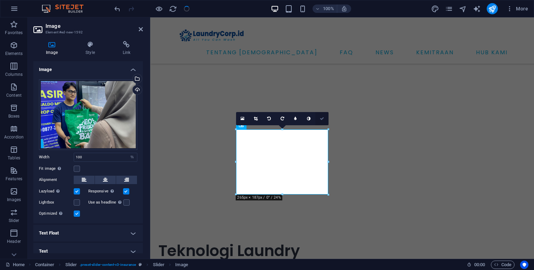
click at [318, 118] on link at bounding box center [321, 118] width 13 height 13
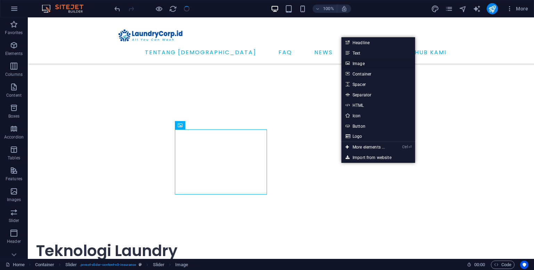
click at [356, 66] on link "Image" at bounding box center [378, 63] width 74 height 10
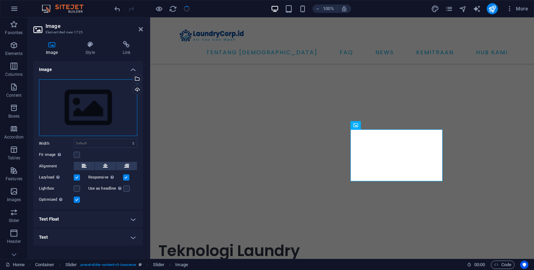
click at [115, 108] on div "Drag files here, click to choose files or select files from Files or our free s…" at bounding box center [88, 107] width 98 height 57
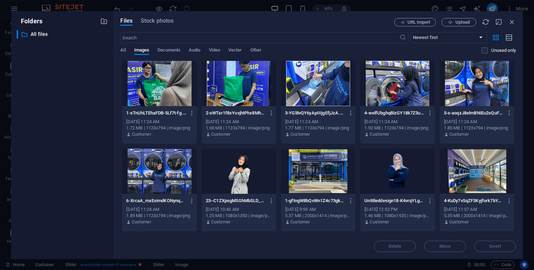
click at [231, 97] on div at bounding box center [239, 83] width 74 height 45
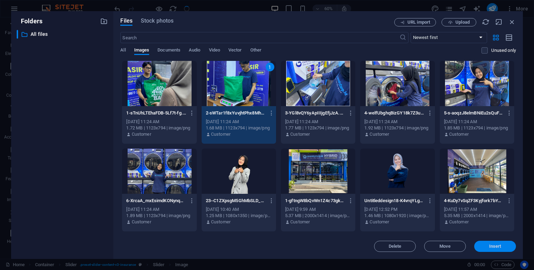
drag, startPoint x: 487, startPoint y: 244, endPoint x: 324, endPoint y: 212, distance: 165.8
click at [487, 244] on span "Insert" at bounding box center [495, 246] width 36 height 4
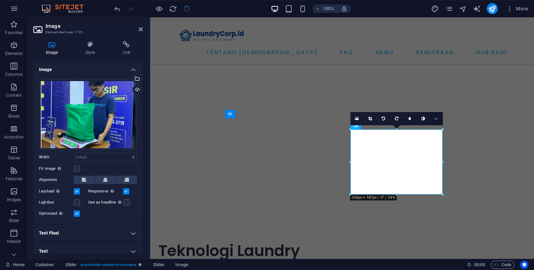
click at [436, 117] on icon at bounding box center [436, 118] width 4 height 4
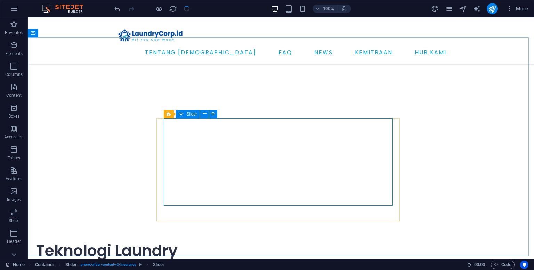
click at [188, 111] on div "Slider" at bounding box center [188, 114] width 24 height 8
click at [188, 115] on span "Slider" at bounding box center [191, 114] width 11 height 4
click at [207, 115] on button at bounding box center [204, 114] width 8 height 8
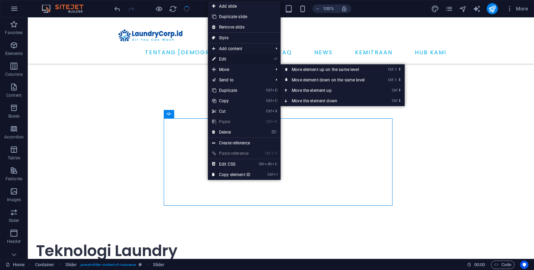
drag, startPoint x: 238, startPoint y: 59, endPoint x: 87, endPoint y: 42, distance: 151.9
click at [238, 59] on link "⏎ Edit" at bounding box center [231, 59] width 47 height 10
select select "ms"
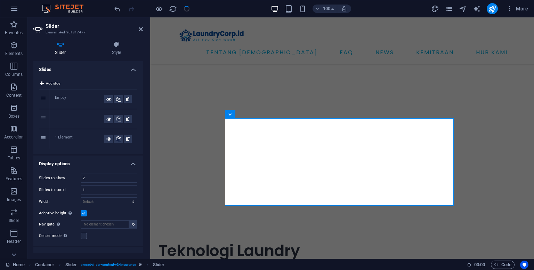
click at [63, 116] on div at bounding box center [79, 119] width 49 height 8
click at [65, 117] on div at bounding box center [79, 119] width 49 height 8
click at [71, 96] on div "Empty" at bounding box center [79, 99] width 49 height 8
click at [81, 97] on div "Empty" at bounding box center [79, 99] width 49 height 8
click at [63, 100] on div "Empty" at bounding box center [79, 99] width 49 height 8
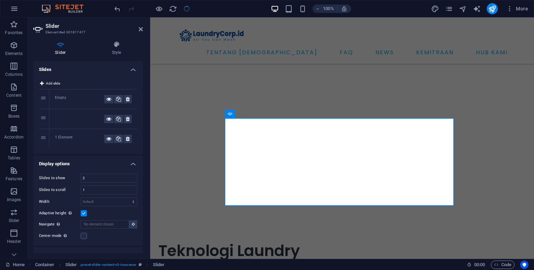
click at [70, 138] on div "1 Element" at bounding box center [79, 139] width 49 height 8
click at [63, 99] on div "Empty" at bounding box center [79, 99] width 49 height 8
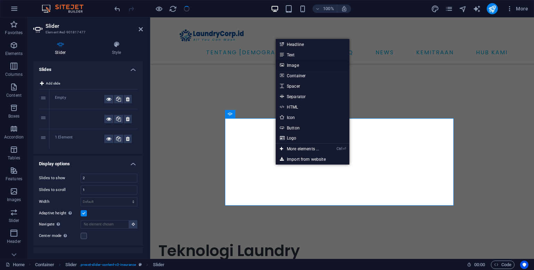
click at [296, 66] on link "Image" at bounding box center [313, 65] width 74 height 10
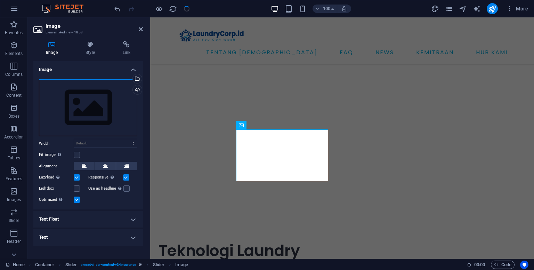
click at [110, 119] on div "Drag files here, click to choose files or select files from Files or our free s…" at bounding box center [88, 107] width 98 height 57
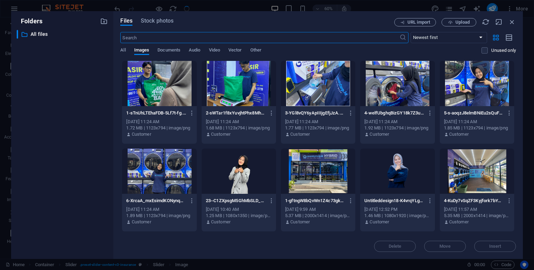
click at [323, 99] on div at bounding box center [318, 83] width 74 height 45
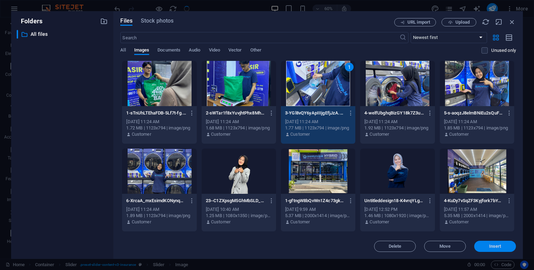
click at [483, 246] on span "Insert" at bounding box center [495, 246] width 36 height 4
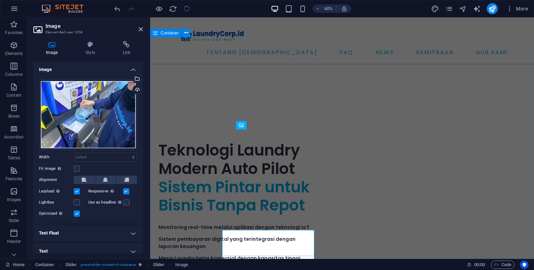
scroll to position [1881, 0]
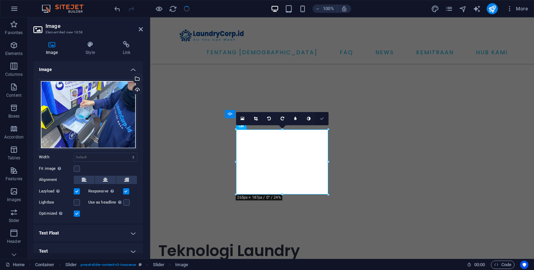
click at [320, 119] on icon at bounding box center [322, 118] width 4 height 4
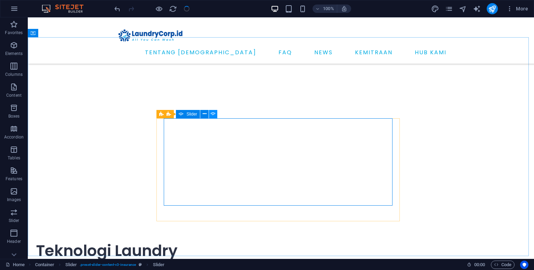
click at [215, 113] on icon at bounding box center [213, 113] width 5 height 7
select select "ms"
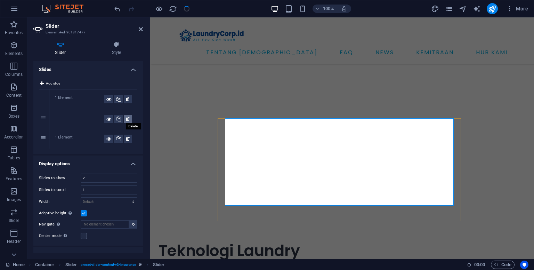
click at [127, 117] on icon at bounding box center [128, 119] width 4 height 8
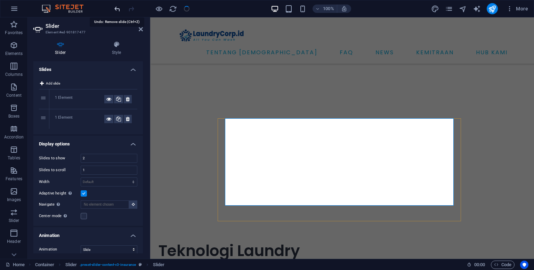
click at [116, 7] on icon "undo" at bounding box center [117, 9] width 8 height 8
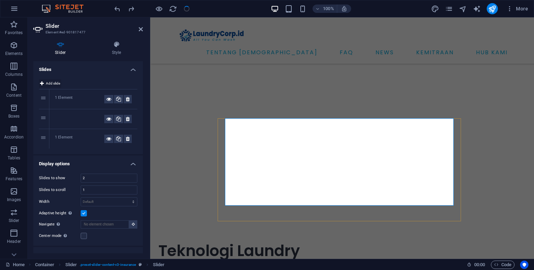
click at [51, 81] on span "Add slide" at bounding box center [53, 83] width 14 height 8
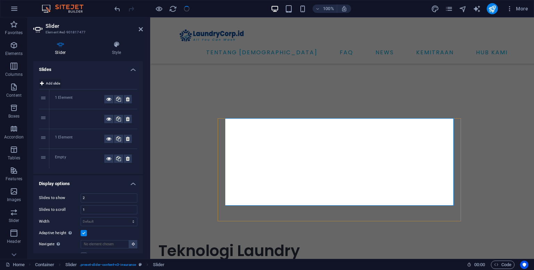
click at [51, 81] on span "Add slide" at bounding box center [53, 83] width 14 height 8
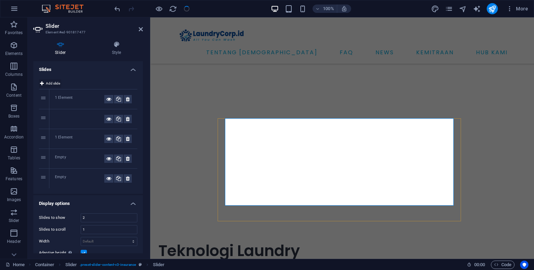
click at [51, 81] on span "Add slide" at bounding box center [53, 83] width 14 height 8
click at [81, 161] on div "Empty" at bounding box center [79, 158] width 49 height 8
click at [80, 97] on div "1 Element" at bounding box center [79, 99] width 49 height 8
click at [86, 120] on div at bounding box center [79, 119] width 49 height 8
click at [88, 99] on div "1 Element" at bounding box center [79, 99] width 49 height 8
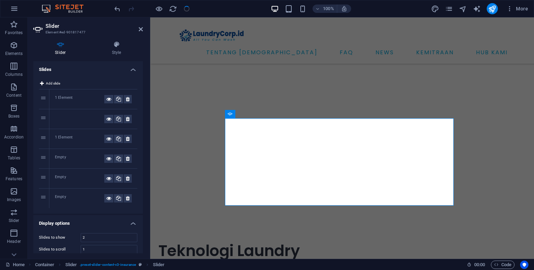
click at [86, 143] on div "1 Element" at bounding box center [93, 138] width 88 height 19
drag, startPoint x: 42, startPoint y: 137, endPoint x: 41, endPoint y: 96, distance: 40.4
drag, startPoint x: 44, startPoint y: 141, endPoint x: 43, endPoint y: 114, distance: 26.8
drag, startPoint x: 43, startPoint y: 121, endPoint x: 42, endPoint y: 94, distance: 27.5
click at [65, 137] on div "1 Element" at bounding box center [79, 139] width 49 height 8
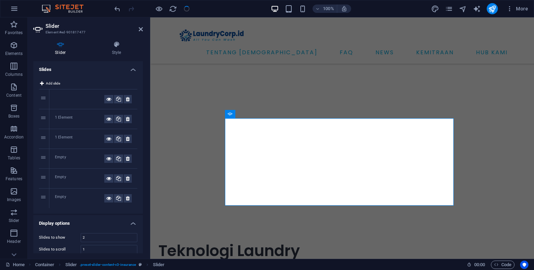
click at [65, 160] on div "Empty" at bounding box center [79, 158] width 49 height 8
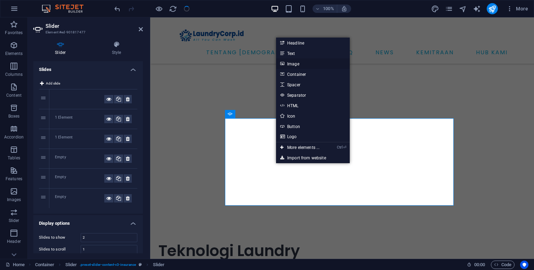
click at [297, 64] on link "Image" at bounding box center [313, 63] width 74 height 10
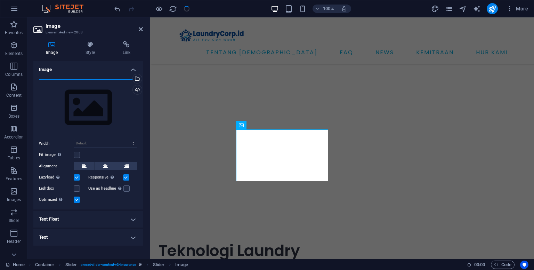
click at [112, 125] on div "Drag files here, click to choose files or select files from Files or our free s…" at bounding box center [88, 107] width 98 height 57
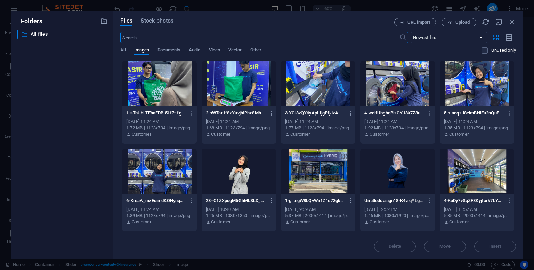
scroll to position [1982, 0]
click at [389, 93] on div at bounding box center [397, 83] width 74 height 45
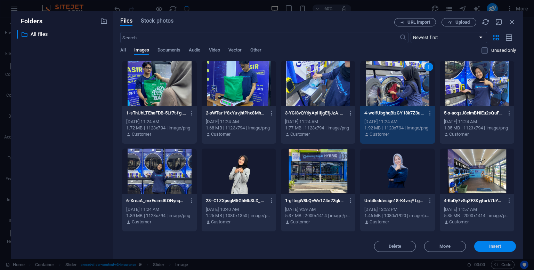
click at [490, 245] on span "Insert" at bounding box center [495, 246] width 12 height 4
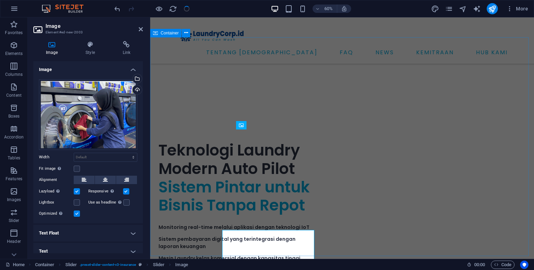
scroll to position [1881, 0]
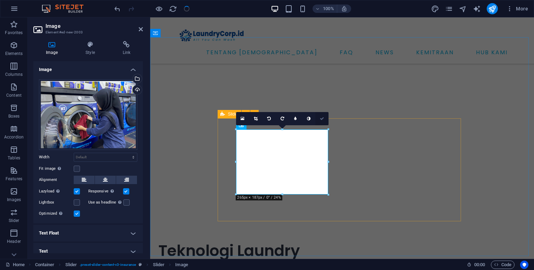
click at [321, 119] on icon at bounding box center [322, 118] width 4 height 4
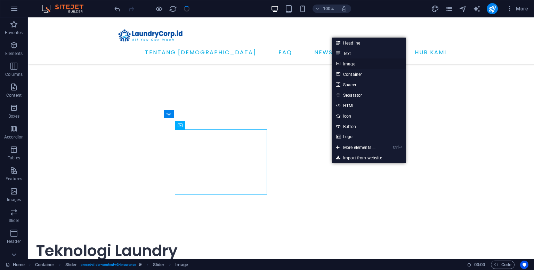
click at [349, 65] on link "Image" at bounding box center [369, 63] width 74 height 10
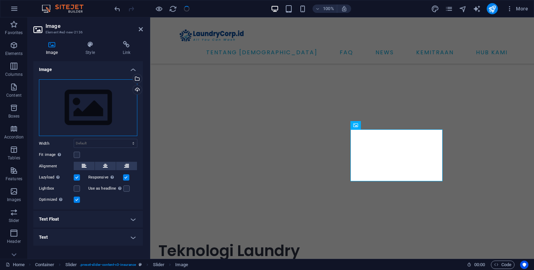
click at [101, 121] on div "Drag files here, click to choose files or select files from Files or our free s…" at bounding box center [88, 107] width 98 height 57
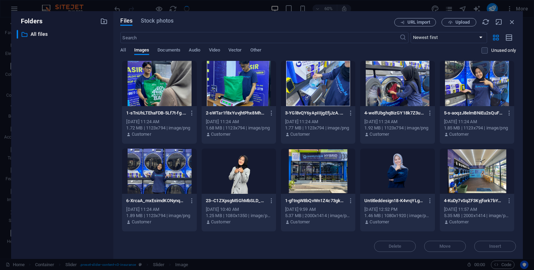
click at [464, 94] on div at bounding box center [477, 83] width 74 height 45
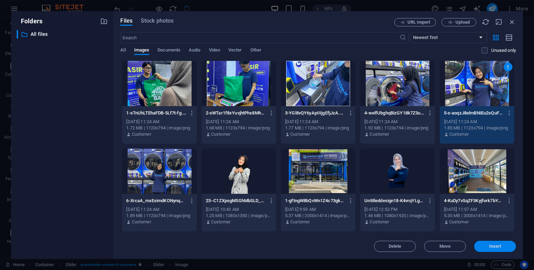
click at [496, 245] on span "Insert" at bounding box center [495, 246] width 12 height 4
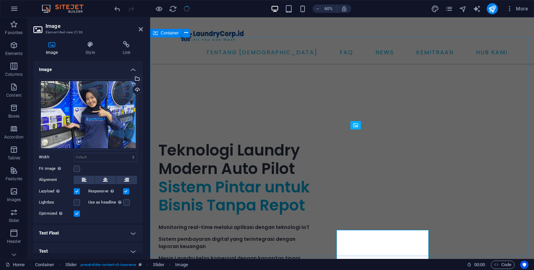
scroll to position [1881, 0]
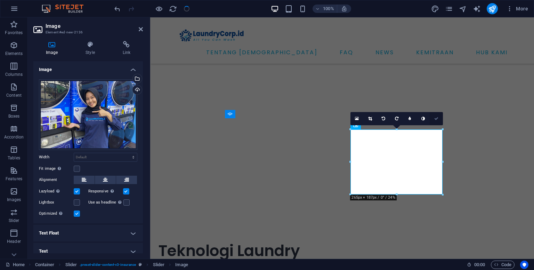
click at [439, 120] on link at bounding box center [436, 118] width 13 height 13
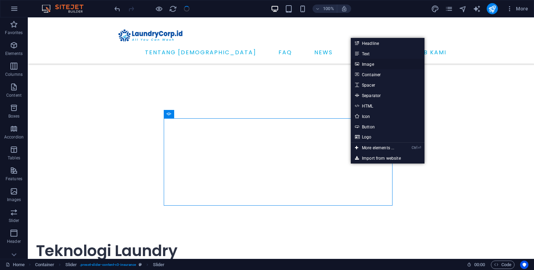
click at [369, 65] on link "Image" at bounding box center [388, 64] width 74 height 10
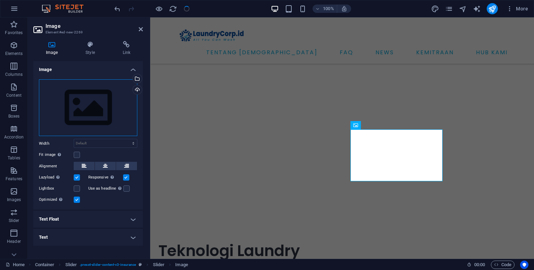
click at [115, 117] on div "Drag files here, click to choose files or select files from Files or our free s…" at bounding box center [88, 107] width 98 height 57
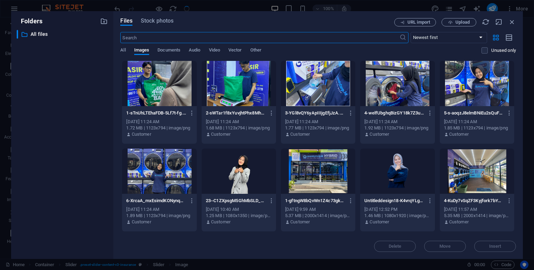
scroll to position [1982, 0]
click at [162, 180] on div at bounding box center [159, 170] width 74 height 45
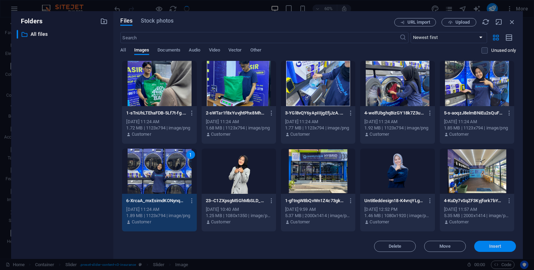
click at [487, 245] on span "Insert" at bounding box center [495, 246] width 36 height 4
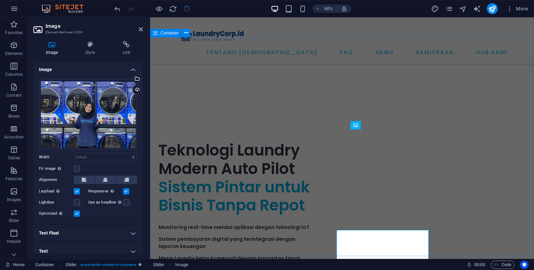
scroll to position [1881, 0]
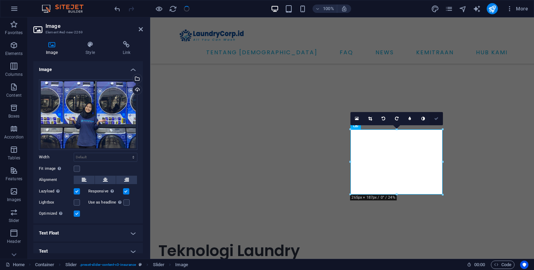
click at [434, 117] on icon at bounding box center [436, 118] width 4 height 4
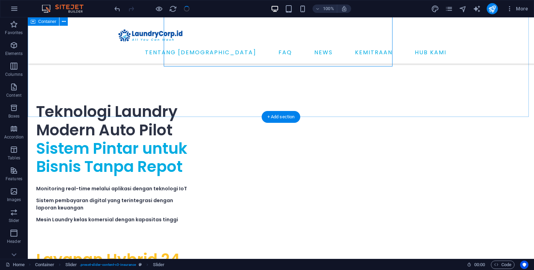
scroll to position [2090, 0]
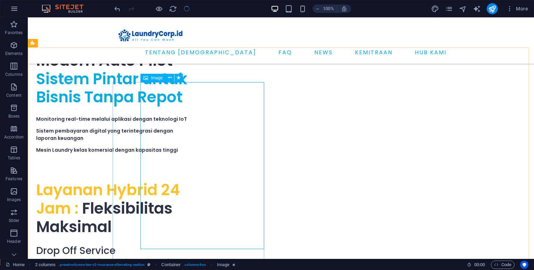
click at [153, 76] on span "Image" at bounding box center [156, 78] width 11 height 4
click at [155, 79] on span "Image" at bounding box center [156, 78] width 11 height 4
select select "px"
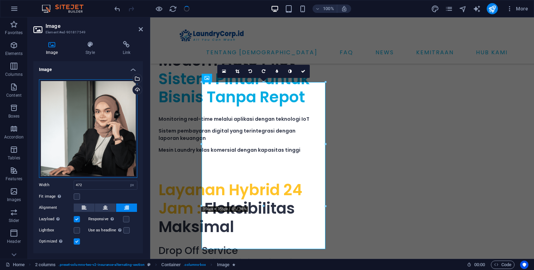
click at [110, 155] on div "Drag files here, click to choose files or select files from Files or our free s…" at bounding box center [88, 128] width 98 height 98
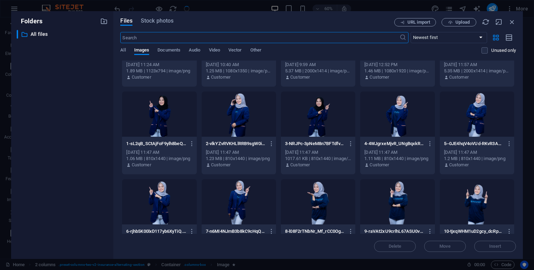
scroll to position [139, 0]
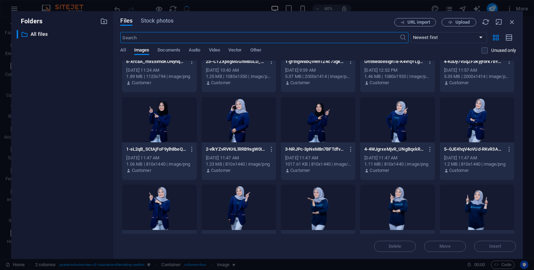
click at [234, 114] on div at bounding box center [239, 119] width 74 height 45
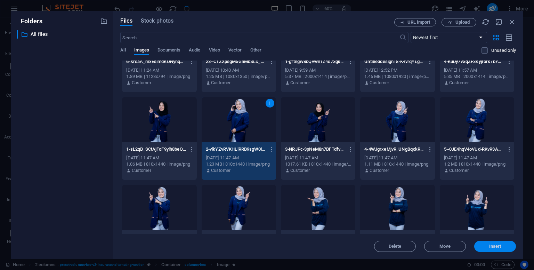
click at [490, 245] on span "Insert" at bounding box center [495, 246] width 12 height 4
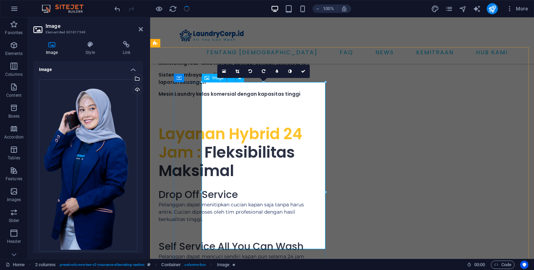
scroll to position [2159, 0]
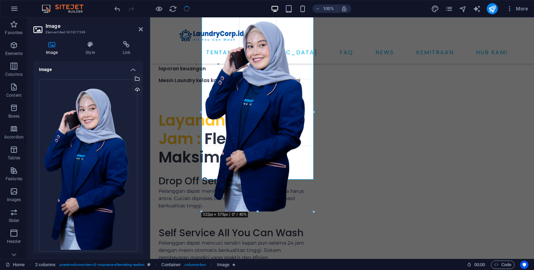
drag, startPoint x: 263, startPoint y: 233, endPoint x: 113, endPoint y: 192, distance: 155.8
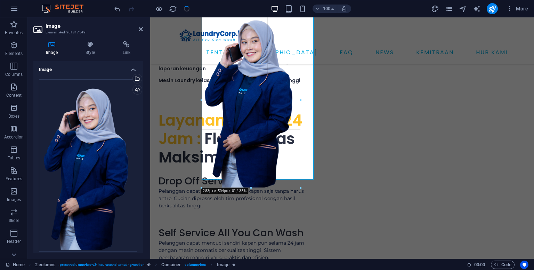
drag, startPoint x: 201, startPoint y: 212, endPoint x: 217, endPoint y: 188, distance: 28.8
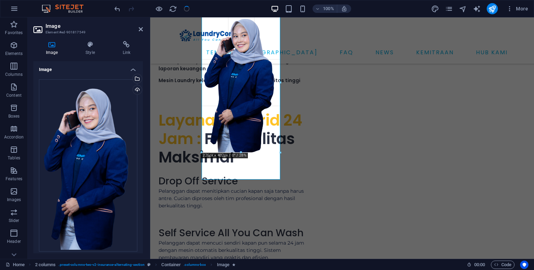
drag, startPoint x: 300, startPoint y: 188, endPoint x: 280, endPoint y: 141, distance: 50.6
type input "226"
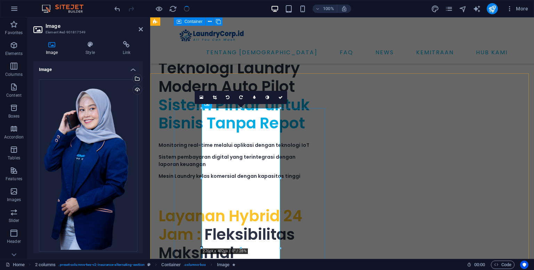
scroll to position [2020, 0]
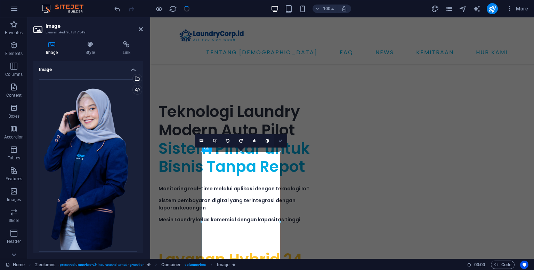
click at [282, 140] on icon at bounding box center [280, 141] width 4 height 4
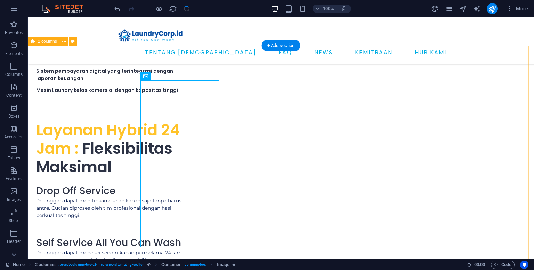
scroll to position [2159, 0]
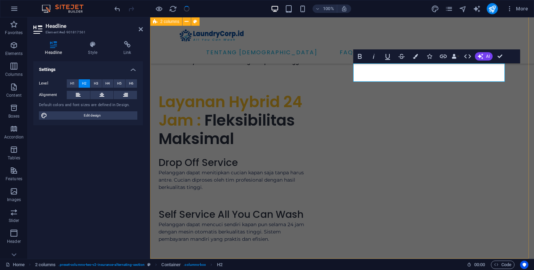
scroll to position [2168, 0]
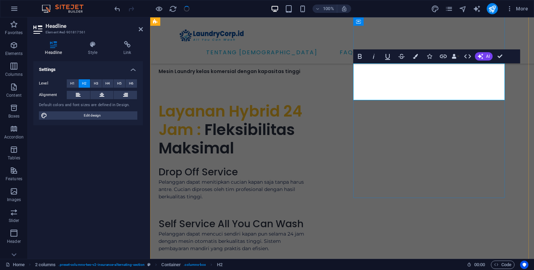
drag, startPoint x: 445, startPoint y: 92, endPoint x: 359, endPoint y: 74, distance: 87.4
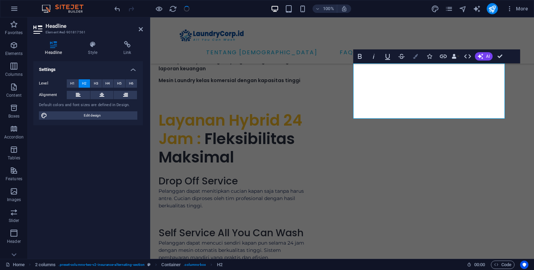
click at [413, 56] on icon "button" at bounding box center [415, 56] width 5 height 5
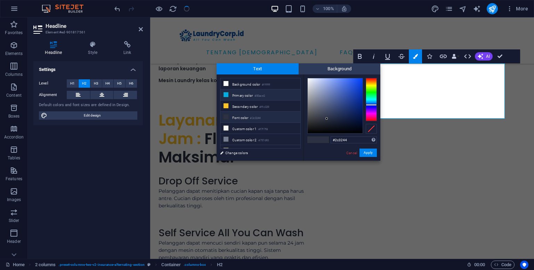
click at [267, 93] on li "Primary color #00ace2" at bounding box center [260, 94] width 80 height 11
type input "#00ace2"
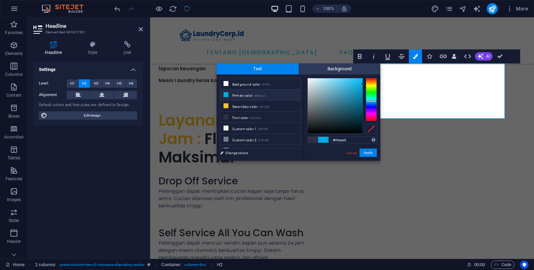
click at [368, 157] on div "#00ace2 Supported formats #0852ed rgb(8, 82, 237) rgba(8, 82, 237, 90%) hsv(221…" at bounding box center [342, 167] width 77 height 187
click at [367, 153] on button "Apply" at bounding box center [367, 152] width 17 height 8
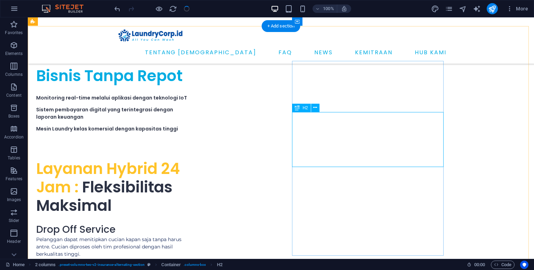
scroll to position [2090, 0]
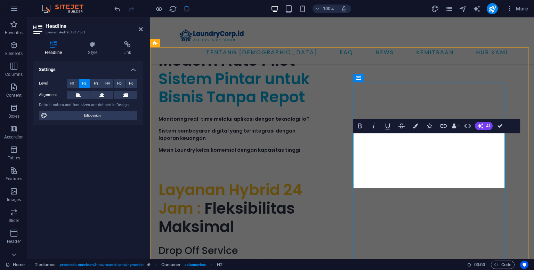
drag, startPoint x: 403, startPoint y: 161, endPoint x: 442, endPoint y: 179, distance: 43.2
click at [418, 127] on button "Colors" at bounding box center [415, 126] width 13 height 14
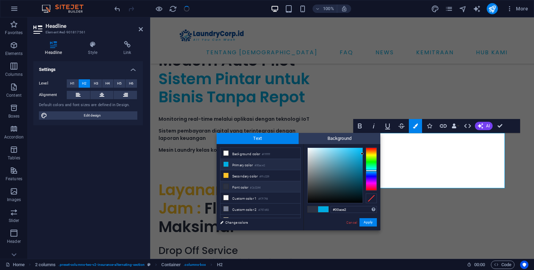
click at [248, 165] on li "Primary color #00ace2" at bounding box center [260, 164] width 80 height 11
click at [366, 223] on button "Apply" at bounding box center [367, 222] width 17 height 8
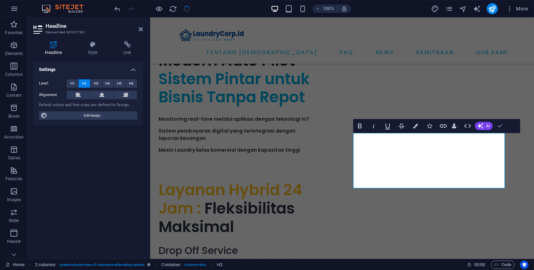
drag, startPoint x: 502, startPoint y: 124, endPoint x: 471, endPoint y: 111, distance: 33.9
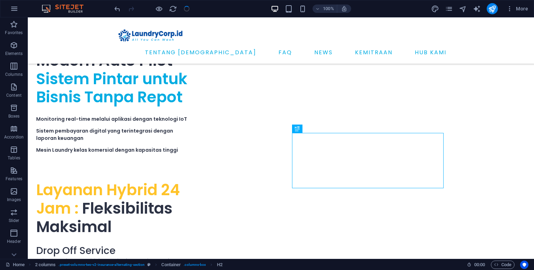
click at [188, 8] on div at bounding box center [152, 8] width 78 height 11
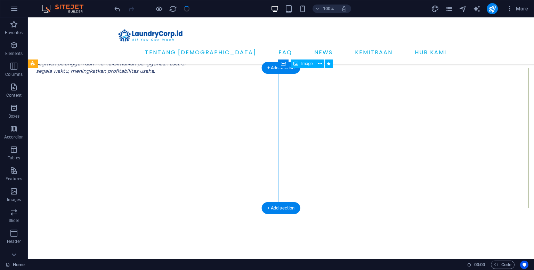
scroll to position [2393, 0]
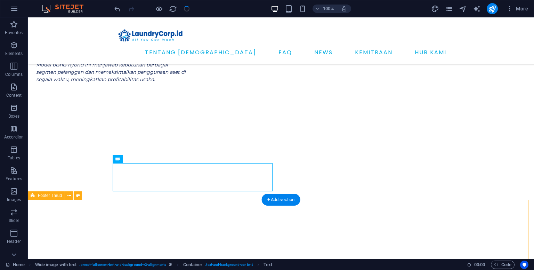
scroll to position [2393, 0]
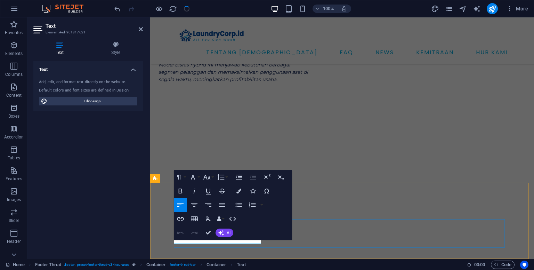
scroll to position [0, 0]
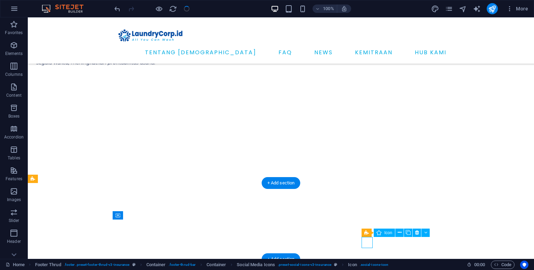
select select "xMidYMid"
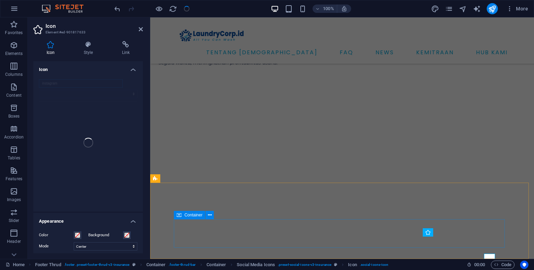
scroll to position [2377, 0]
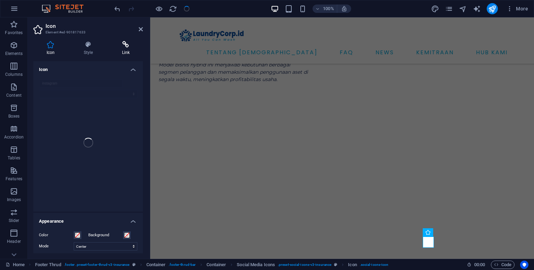
click at [121, 50] on h4 "Link" at bounding box center [126, 48] width 34 height 15
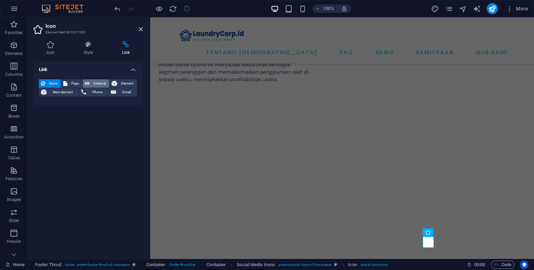
click at [102, 81] on span "External" at bounding box center [99, 83] width 15 height 8
select select "blank"
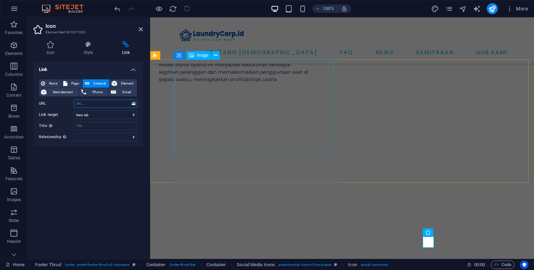
paste input "[URL][DOMAIN_NAME][DOMAIN_NAME]"
click at [120, 103] on input "[URL][DOMAIN_NAME][DOMAIN_NAME]" at bounding box center [106, 103] width 64 height 8
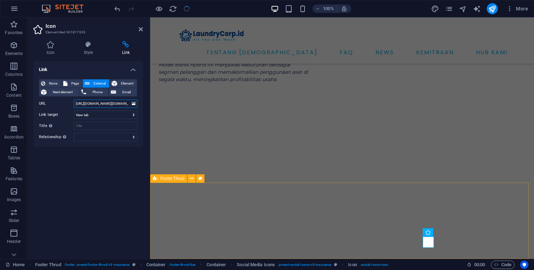
type input "[URL][DOMAIN_NAME][DOMAIN_NAME]"
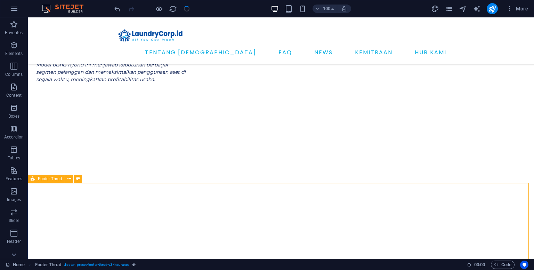
scroll to position [2393, 0]
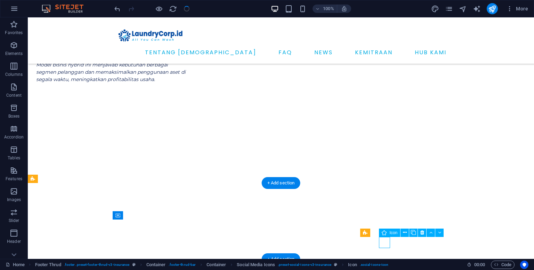
select select "xMidYMid"
select select "px"
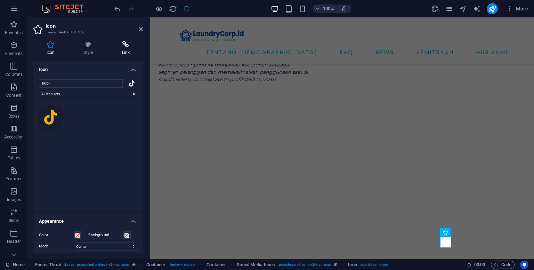
click at [126, 45] on icon at bounding box center [126, 44] width 34 height 7
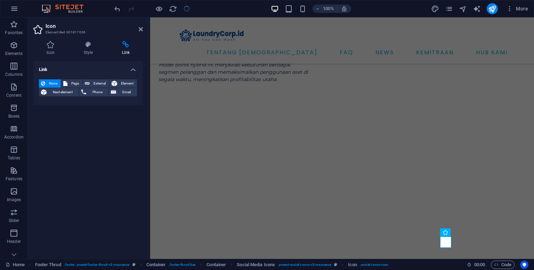
click at [126, 50] on h4 "Link" at bounding box center [126, 48] width 34 height 15
click at [94, 84] on span "External" at bounding box center [99, 83] width 15 height 8
select select "blank"
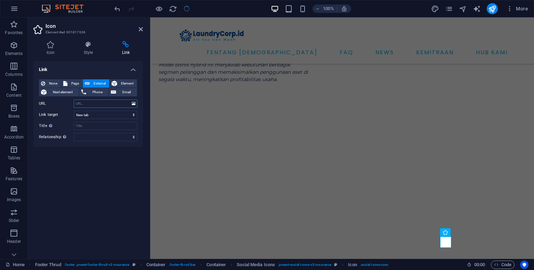
paste input "[URL][DOMAIN_NAME][DOMAIN_NAME]"
click at [108, 102] on input "[URL][DOMAIN_NAME][DOMAIN_NAME]" at bounding box center [106, 103] width 64 height 8
click at [103, 104] on input "[URL][DOMAIN_NAME][DOMAIN_NAME]" at bounding box center [106, 103] width 64 height 8
click at [97, 105] on input "[URL][DOMAIN_NAME][DOMAIN_NAME]" at bounding box center [106, 103] width 64 height 8
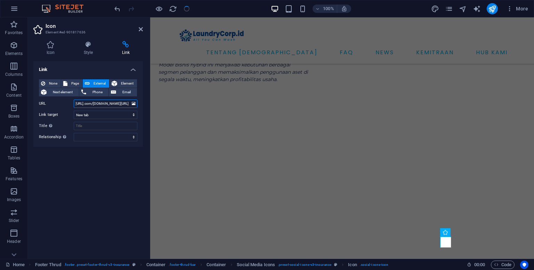
scroll to position [0, 0]
type input "[URL][DOMAIN_NAME][DOMAIN_NAME]"
click at [132, 162] on div "Link None Page External Element Next element Phone Email Page Home About Servic…" at bounding box center [88, 157] width 110 height 192
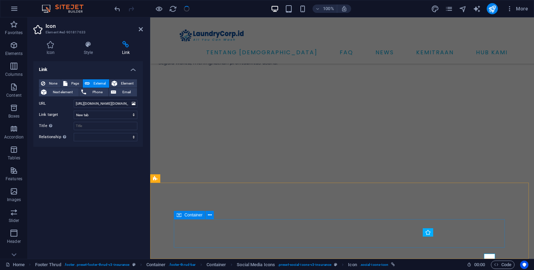
scroll to position [2377, 0]
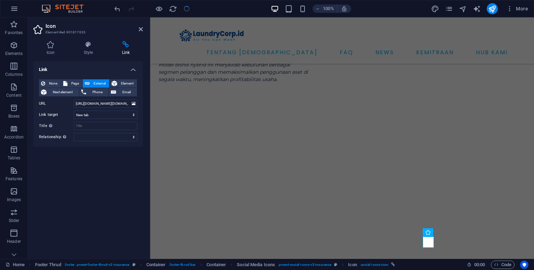
click at [123, 46] on icon at bounding box center [126, 44] width 34 height 7
select select "xMidYMid"
select select "px"
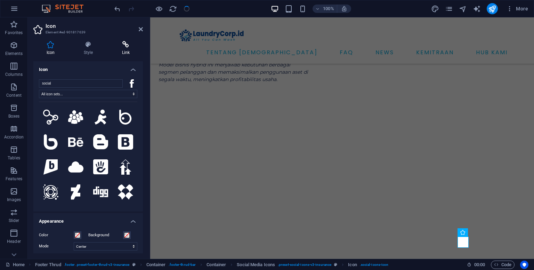
click at [121, 51] on h4 "Link" at bounding box center [126, 48] width 34 height 15
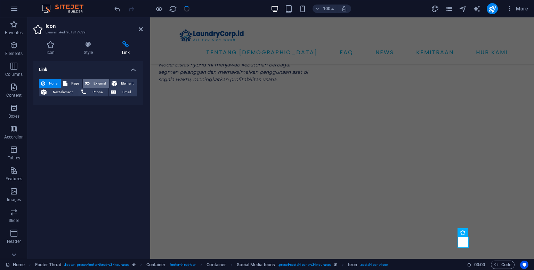
click at [100, 82] on span "External" at bounding box center [99, 83] width 15 height 8
select select "blank"
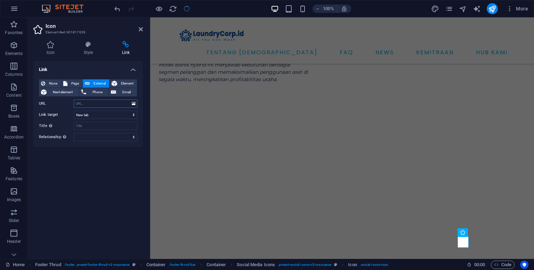
paste input "[URL][DOMAIN_NAME][DOMAIN_NAME]"
click at [95, 102] on input "[URL][DOMAIN_NAME][DOMAIN_NAME]" at bounding box center [106, 103] width 64 height 8
type input "[URL][DOMAIN_NAME][DOMAIN_NAME]"
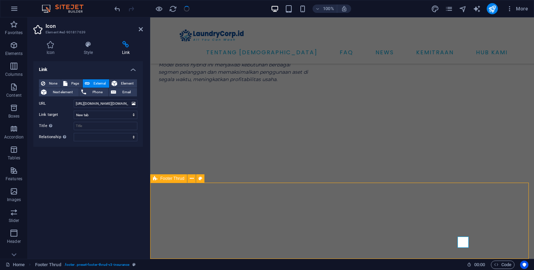
scroll to position [2393, 0]
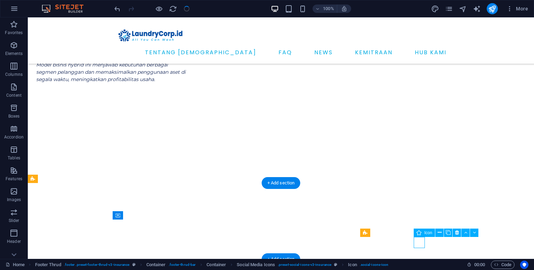
select select "xMidYMid"
select select "px"
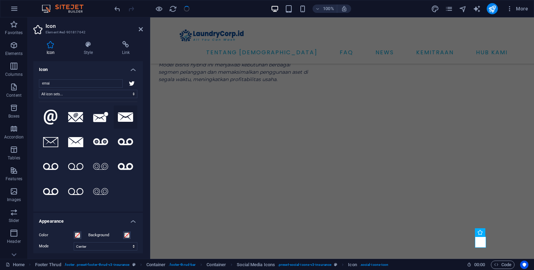
type input "emai"
click at [124, 117] on icon at bounding box center [125, 116] width 15 height 9
click at [80, 116] on icon at bounding box center [75, 117] width 15 height 10
click at [79, 137] on icon at bounding box center [75, 142] width 15 height 10
click at [126, 49] on h4 "Link" at bounding box center [126, 48] width 34 height 15
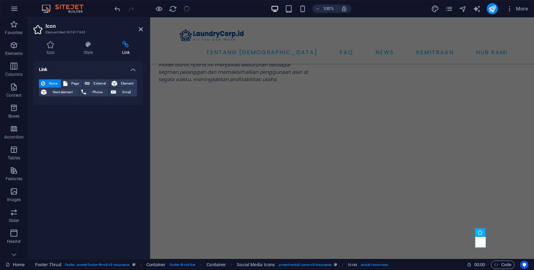
click at [124, 49] on h4 "Link" at bounding box center [126, 48] width 34 height 15
click at [93, 84] on span "External" at bounding box center [99, 83] width 15 height 8
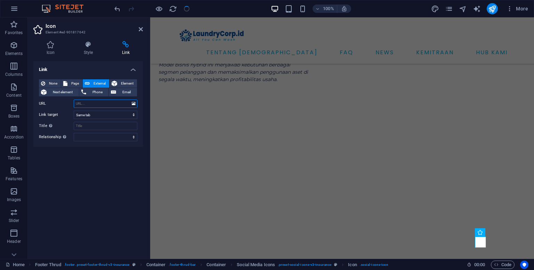
select select "blank"
paste input "[EMAIL_ADDRESS][DOMAIN_NAME]"
type input "[EMAIL_ADDRESS][DOMAIN_NAME]"
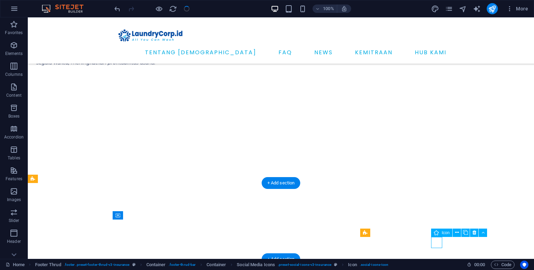
select select "xMidYMid"
select select "px"
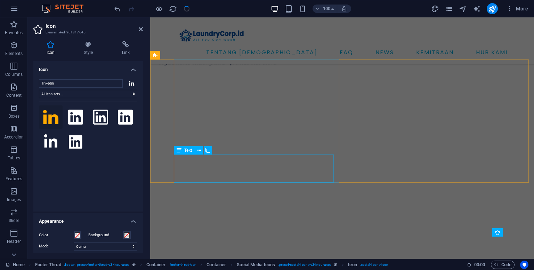
scroll to position [2377, 0]
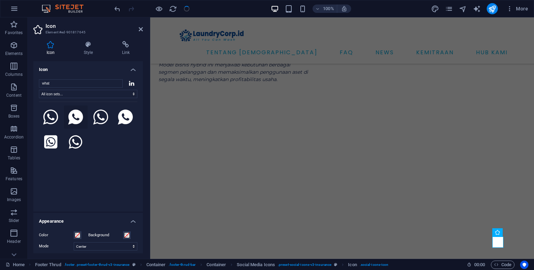
type input "what"
click at [77, 113] on icon at bounding box center [75, 117] width 15 height 15
click at [126, 49] on h4 "Link" at bounding box center [126, 48] width 34 height 15
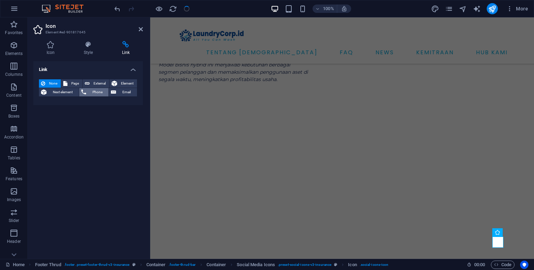
click at [96, 92] on span "Phone" at bounding box center [97, 92] width 18 height 8
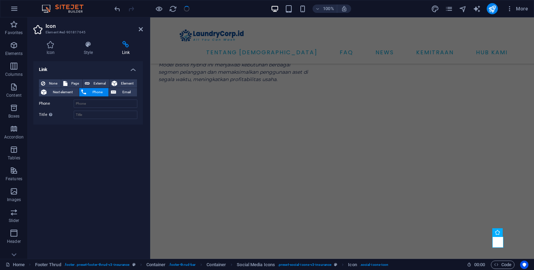
click at [98, 77] on div "None Page External Element Next element Phone Email Page Home About Services Ne…" at bounding box center [88, 99] width 110 height 51
click at [98, 83] on span "External" at bounding box center [99, 83] width 15 height 8
select select "blank"
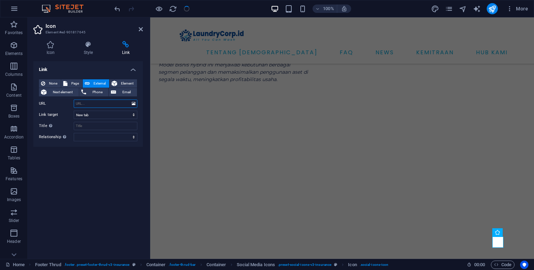
paste input "[DOMAIN_NAME][URL]"
type input "[DOMAIN_NAME][URL]"
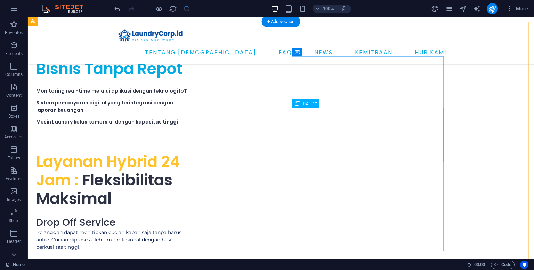
scroll to position [2115, 0]
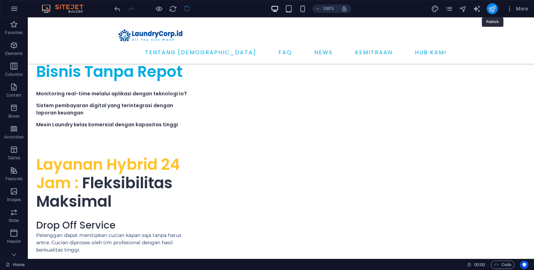
click at [495, 9] on icon "publish" at bounding box center [492, 9] width 8 height 8
click at [495, 7] on icon "publish" at bounding box center [492, 9] width 8 height 8
click at [186, 9] on div at bounding box center [152, 8] width 78 height 11
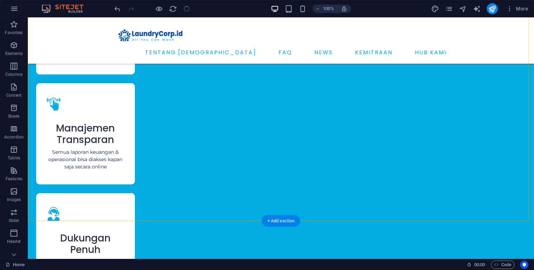
scroll to position [1530, 0]
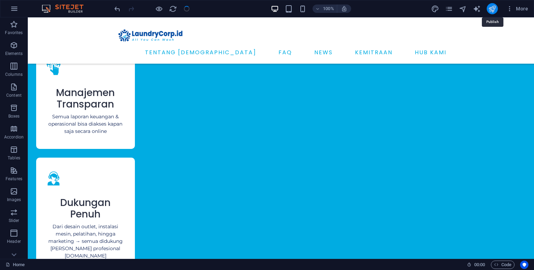
click at [493, 11] on icon "publish" at bounding box center [492, 9] width 8 height 8
click at [168, 9] on div at bounding box center [152, 8] width 78 height 11
drag, startPoint x: 171, startPoint y: 9, endPoint x: 301, endPoint y: 19, distance: 130.0
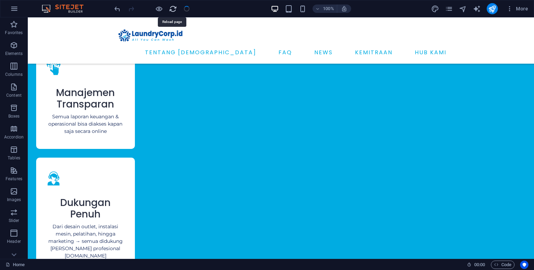
click at [171, 9] on icon "reload" at bounding box center [173, 9] width 8 height 8
click at [186, 8] on div at bounding box center [152, 8] width 78 height 11
click at [493, 9] on icon "publish" at bounding box center [492, 9] width 8 height 8
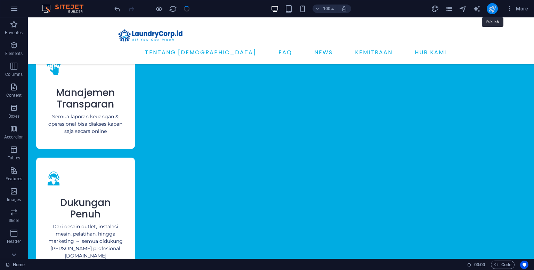
click at [493, 9] on icon "publish" at bounding box center [492, 9] width 8 height 8
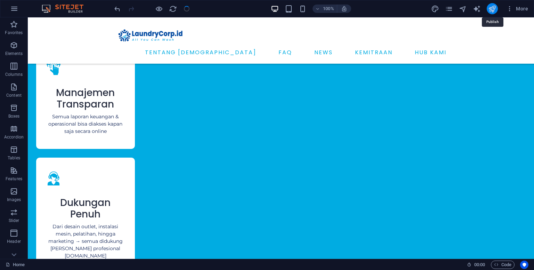
click at [493, 10] on icon "publish" at bounding box center [492, 9] width 8 height 8
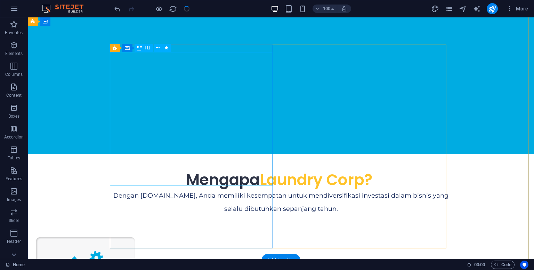
scroll to position [0, 0]
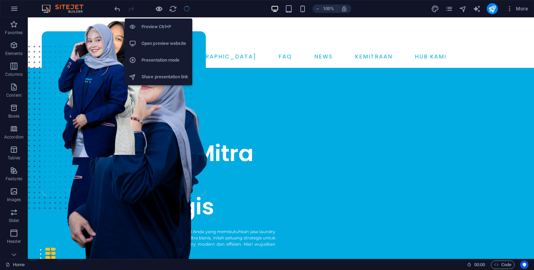
click at [157, 11] on icon "button" at bounding box center [159, 9] width 8 height 8
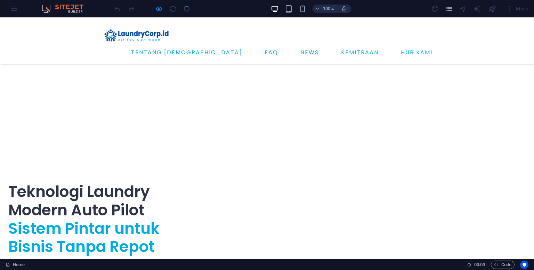
scroll to position [1947, 0]
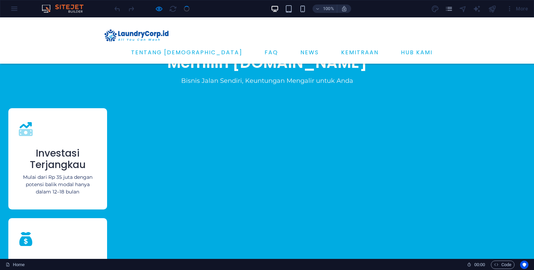
scroll to position [785, 0]
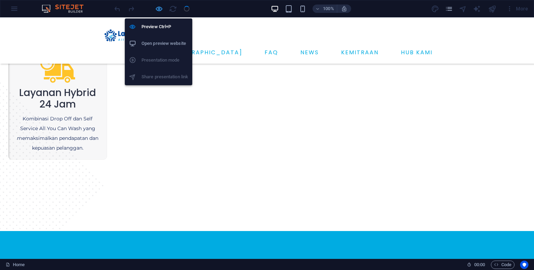
click at [159, 9] on icon "button" at bounding box center [159, 9] width 8 height 8
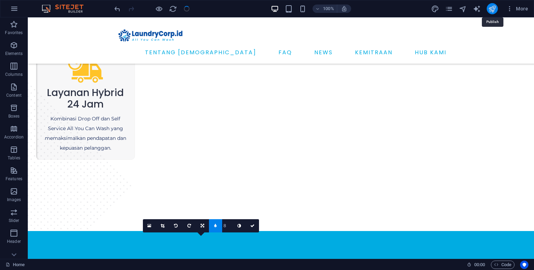
click at [494, 11] on icon "publish" at bounding box center [492, 9] width 8 height 8
click at [254, 225] on link at bounding box center [252, 225] width 13 height 13
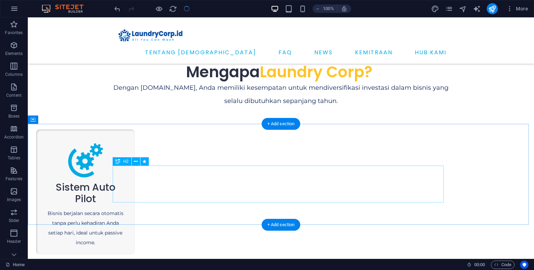
scroll to position [0, 0]
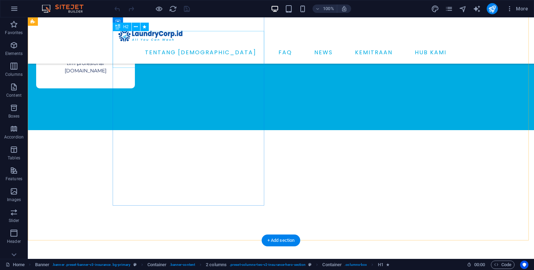
scroll to position [1947, 0]
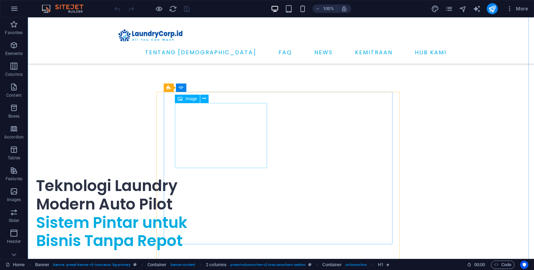
scroll to position [1947, 0]
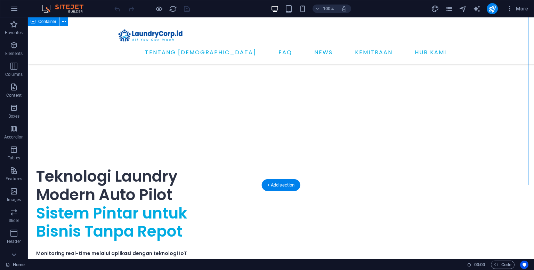
scroll to position [1902, 0]
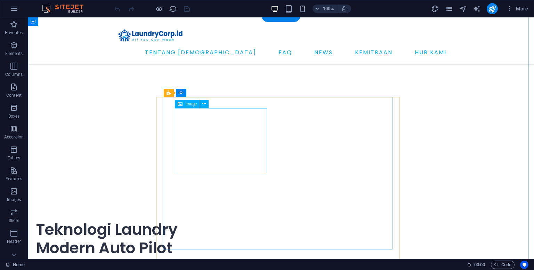
select select "%"
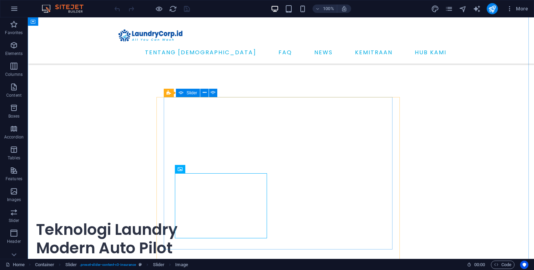
click at [188, 93] on span "Slider" at bounding box center [191, 93] width 11 height 4
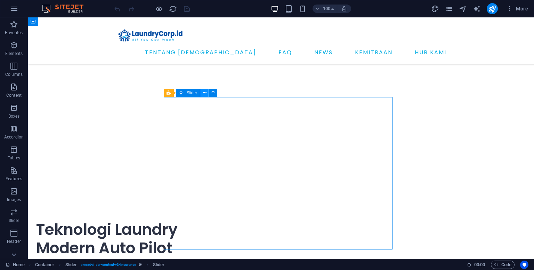
click at [203, 94] on icon at bounding box center [205, 92] width 4 height 7
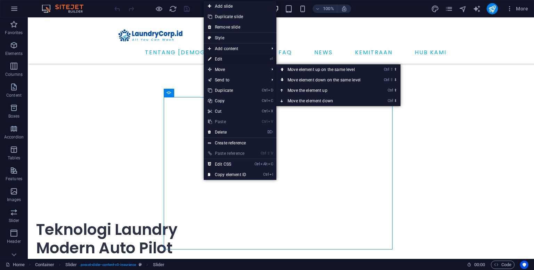
click at [226, 56] on link "⏎ Edit" at bounding box center [227, 59] width 47 height 10
select select "ms"
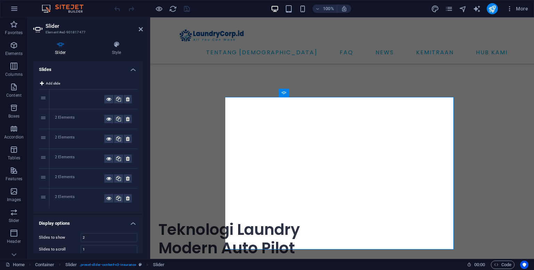
click at [66, 198] on div "2 Elements" at bounding box center [79, 198] width 49 height 8
click at [42, 196] on div "6" at bounding box center [44, 197] width 10 height 19
drag, startPoint x: 87, startPoint y: 235, endPoint x: 76, endPoint y: 235, distance: 10.8
click at [76, 235] on div "Slides to show 2" at bounding box center [88, 237] width 98 height 9
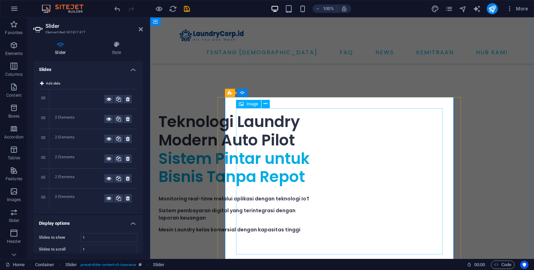
scroll to position [2041, 0]
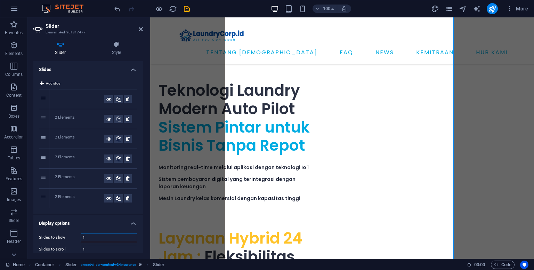
drag, startPoint x: 98, startPoint y: 237, endPoint x: 81, endPoint y: 237, distance: 17.0
click at [81, 237] on input "1" at bounding box center [109, 237] width 56 height 8
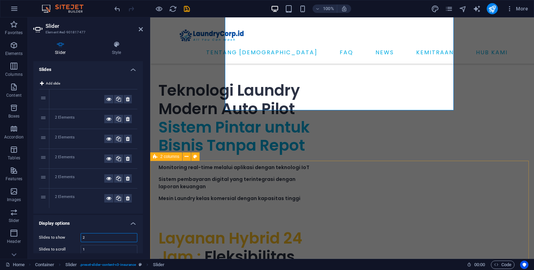
type input "2"
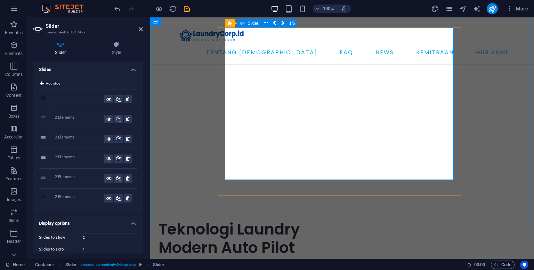
scroll to position [1833, 0]
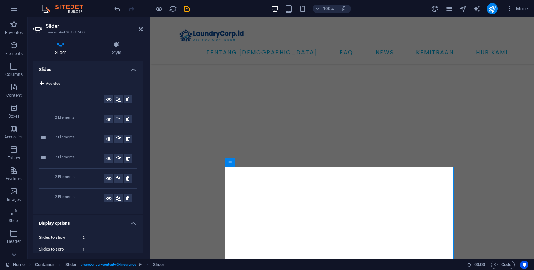
click at [68, 97] on div at bounding box center [79, 99] width 49 height 8
click at [70, 116] on div "2 Elements" at bounding box center [79, 119] width 49 height 8
click at [70, 137] on div "2 Elements" at bounding box center [79, 139] width 49 height 8
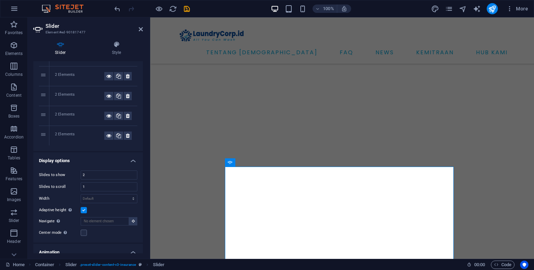
scroll to position [70, 0]
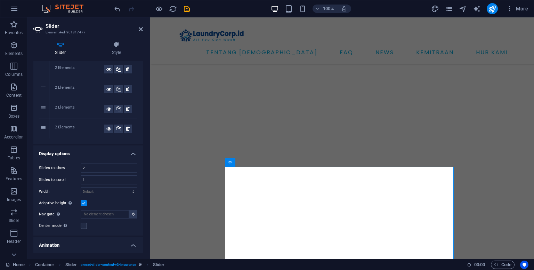
click at [70, 127] on div "2 Elements" at bounding box center [79, 128] width 49 height 8
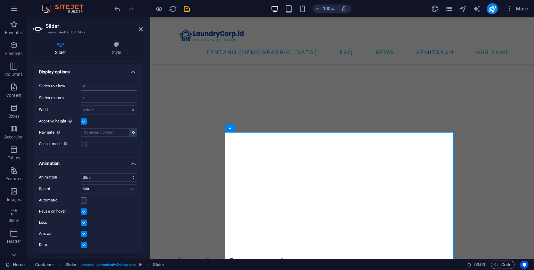
scroll to position [0, 0]
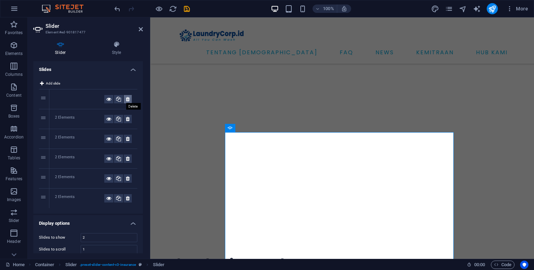
click at [127, 102] on icon at bounding box center [128, 99] width 4 height 8
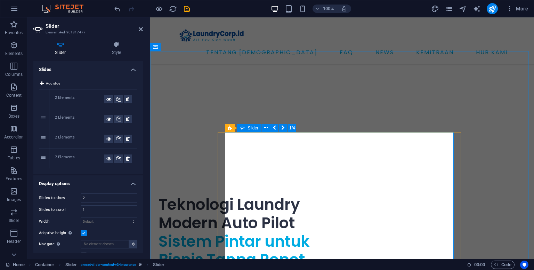
scroll to position [1937, 0]
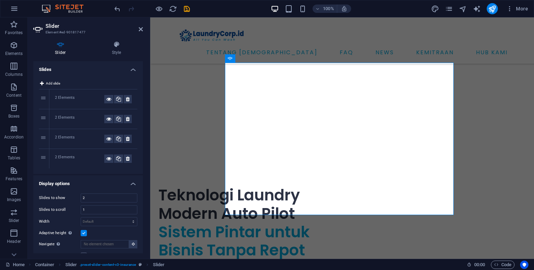
click at [61, 48] on h4 "Slider" at bounding box center [61, 48] width 57 height 15
click at [58, 99] on div "2 Elements" at bounding box center [79, 99] width 49 height 8
click at [128, 100] on icon at bounding box center [128, 99] width 4 height 8
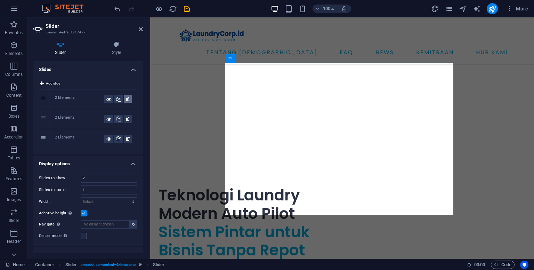
click at [128, 100] on icon at bounding box center [128, 99] width 4 height 8
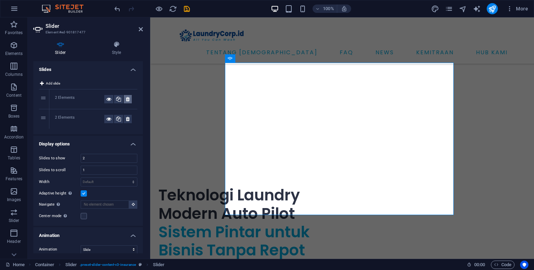
click at [128, 100] on icon at bounding box center [128, 99] width 4 height 8
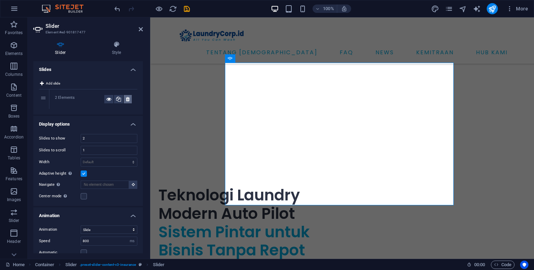
click at [128, 100] on icon at bounding box center [128, 99] width 4 height 8
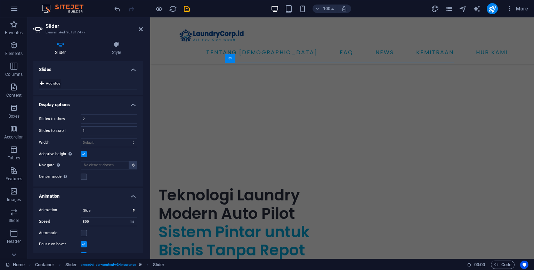
click at [54, 79] on span "Add slide" at bounding box center [53, 83] width 14 height 8
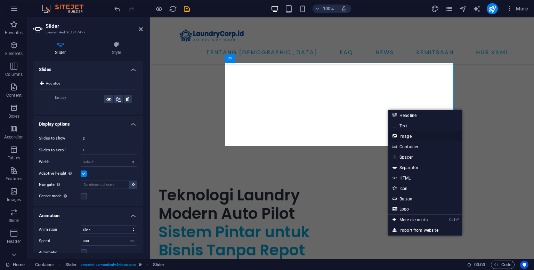
drag, startPoint x: 414, startPoint y: 136, endPoint x: 197, endPoint y: 100, distance: 219.9
click at [414, 136] on link "Image" at bounding box center [425, 136] width 74 height 10
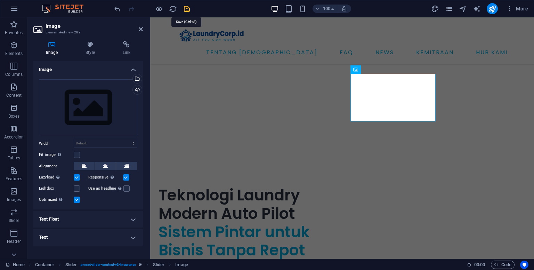
click at [187, 8] on icon "save" at bounding box center [187, 9] width 8 height 8
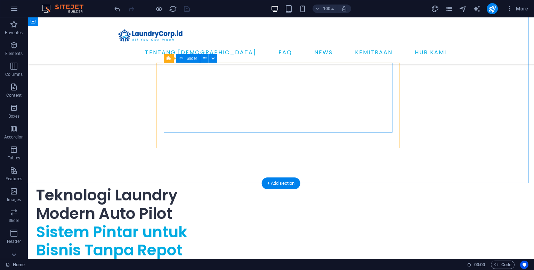
click at [203, 56] on icon at bounding box center [205, 58] width 4 height 7
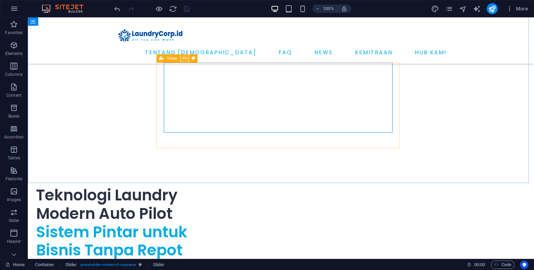
click at [185, 57] on icon at bounding box center [185, 58] width 4 height 7
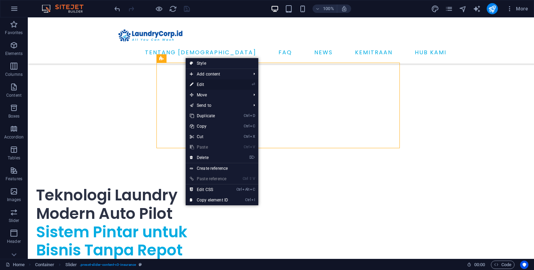
click at [208, 84] on link "⏎ Edit" at bounding box center [209, 84] width 47 height 10
select select "px"
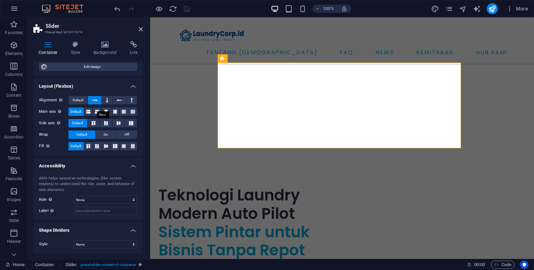
scroll to position [0, 0]
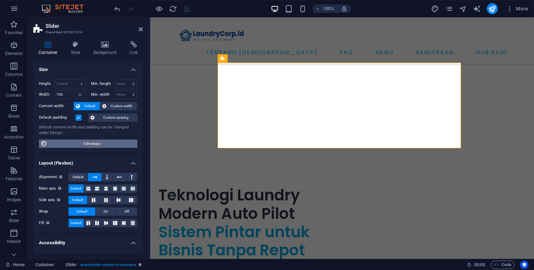
click at [86, 145] on span "Edit design" at bounding box center [92, 143] width 86 height 8
select select "px"
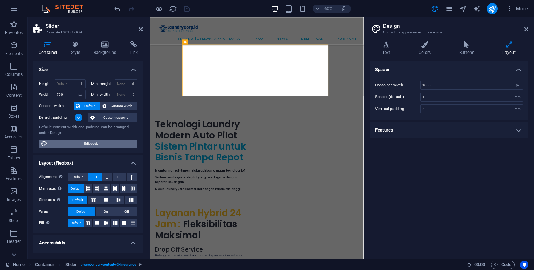
scroll to position [2037, 0]
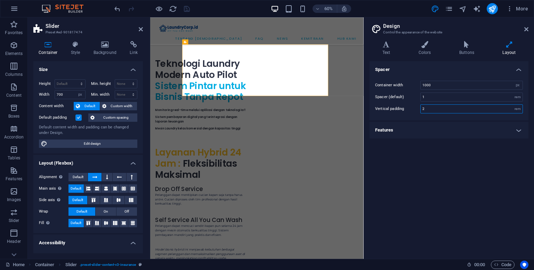
click at [431, 112] on input "2" at bounding box center [472, 109] width 102 height 8
drag, startPoint x: 431, startPoint y: 112, endPoint x: 422, endPoint y: 113, distance: 9.1
click at [422, 113] on div "Container width 1000 rem px Spacer (default) 1 rem Vertical padding 2 rem" at bounding box center [449, 97] width 162 height 47
click at [421, 113] on div "Container width 1000 rem px Spacer (default) 1 rem Vertical padding 2 rem" at bounding box center [449, 97] width 162 height 47
click at [523, 132] on h4 "Features" at bounding box center [449, 130] width 159 height 17
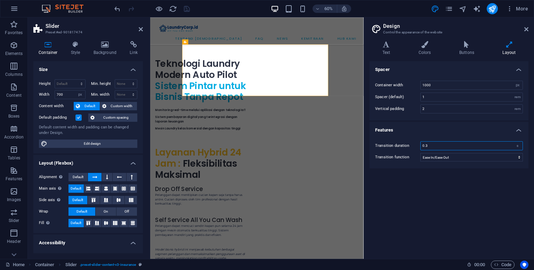
click at [473, 148] on input "0.3" at bounding box center [472, 145] width 102 height 8
type input "0.5"
click at [427, 106] on input "2" at bounding box center [472, 109] width 102 height 8
type input "2"
click at [459, 226] on div "Spacer Container width 1000 rem px Spacer (default) 1 rem Vertical padding 2 re…" at bounding box center [449, 157] width 159 height 192
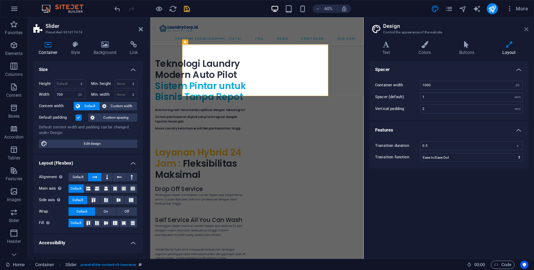
click at [527, 30] on icon at bounding box center [526, 29] width 4 height 6
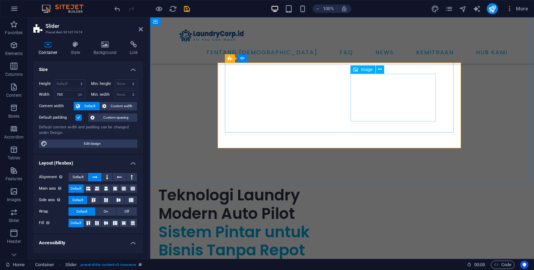
click at [76, 52] on h4 "Style" at bounding box center [77, 48] width 23 height 15
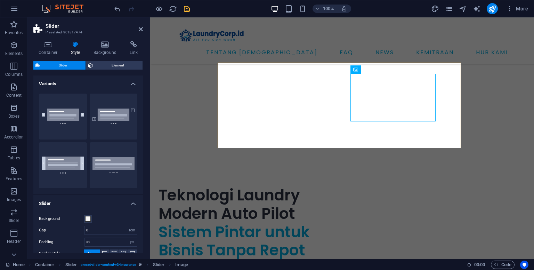
click at [132, 85] on h4 "Variants" at bounding box center [88, 81] width 110 height 13
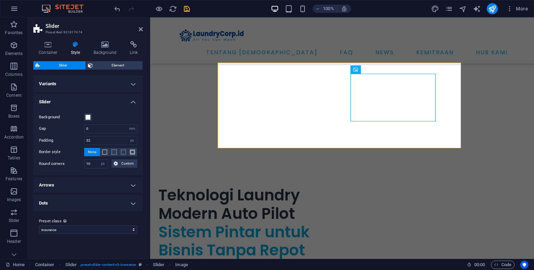
click at [132, 85] on h4 "Variants" at bounding box center [88, 83] width 110 height 17
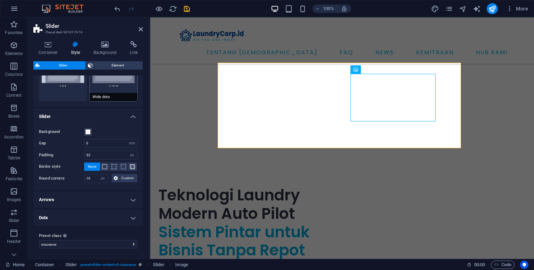
scroll to position [0, 0]
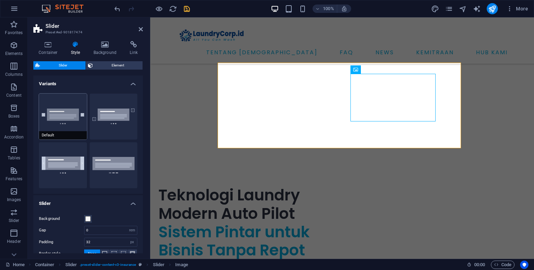
click at [68, 123] on button "Default" at bounding box center [63, 117] width 48 height 46
type input "1"
select select "rem"
type input "0"
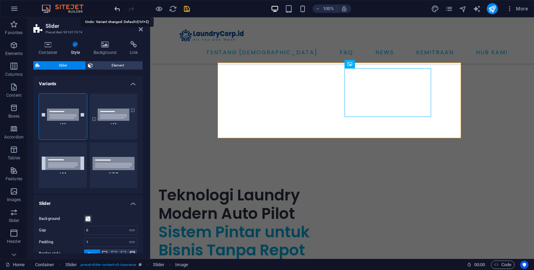
click at [117, 7] on icon "undo" at bounding box center [117, 9] width 8 height 8
type input "32"
select select "px"
type input "10"
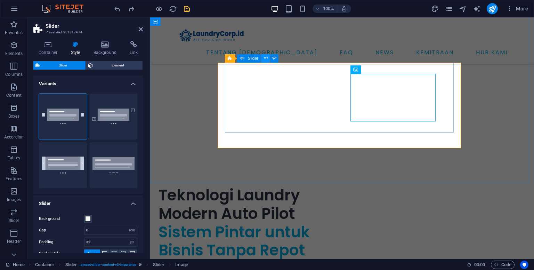
click at [266, 58] on icon at bounding box center [266, 58] width 4 height 7
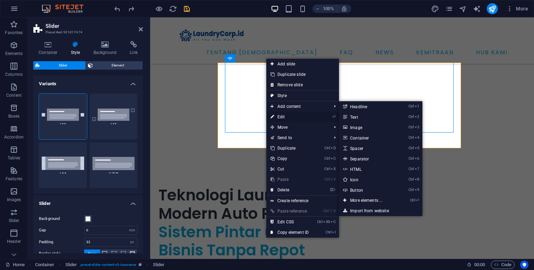
click at [295, 114] on link "⏎ Edit" at bounding box center [289, 117] width 47 height 10
select select "ms"
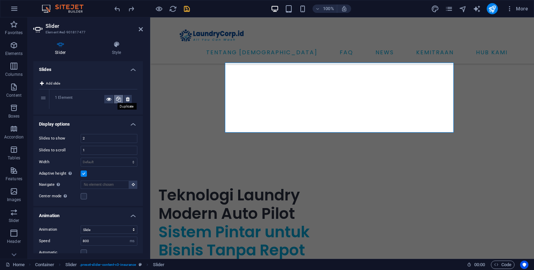
click at [117, 101] on icon at bounding box center [118, 99] width 5 height 8
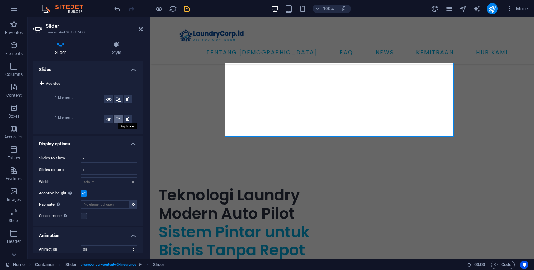
click at [119, 117] on icon at bounding box center [118, 119] width 5 height 8
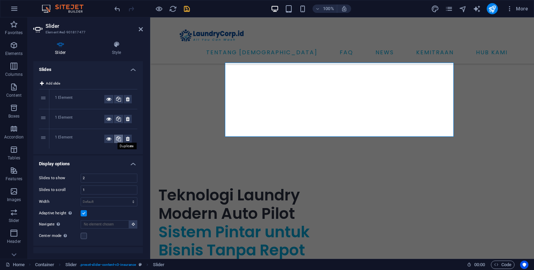
click at [118, 139] on icon at bounding box center [118, 139] width 5 height 8
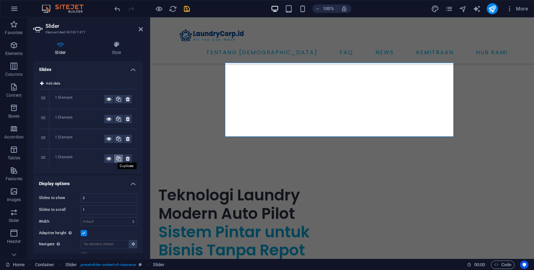
click at [117, 159] on icon at bounding box center [118, 158] width 5 height 8
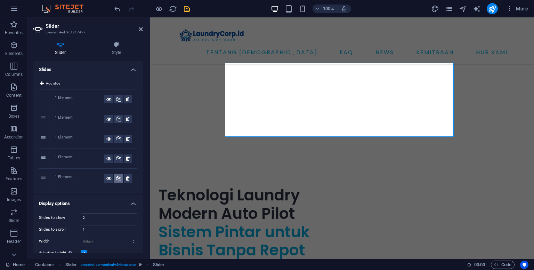
click at [118, 178] on icon at bounding box center [118, 178] width 5 height 8
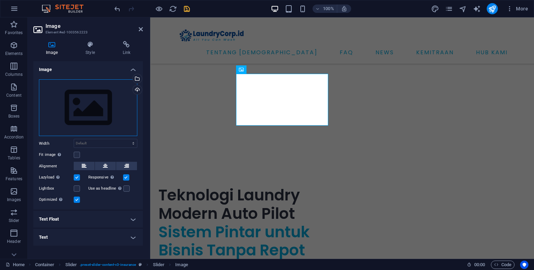
click at [117, 110] on div "Drag files here, click to choose files or select files from Files or our free s…" at bounding box center [88, 107] width 98 height 57
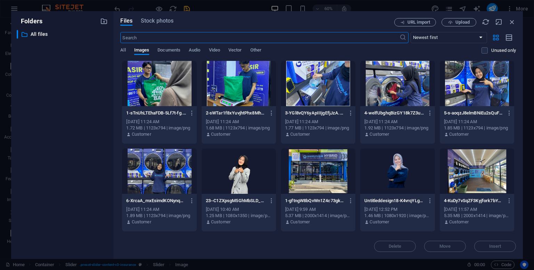
scroll to position [2037, 0]
click at [163, 97] on div at bounding box center [159, 83] width 74 height 45
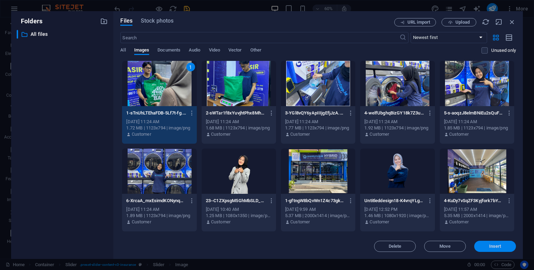
click at [487, 244] on span "Insert" at bounding box center [495, 246] width 36 height 4
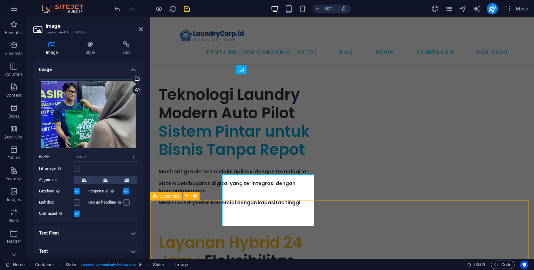
scroll to position [1937, 0]
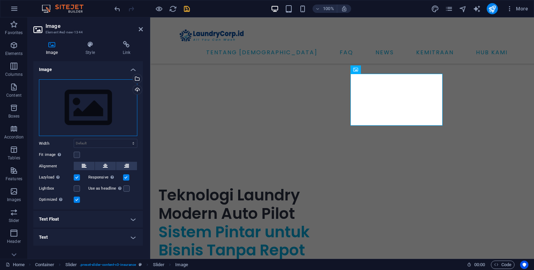
click at [113, 114] on div "Drag files here, click to choose files or select files from Files or our free s…" at bounding box center [88, 107] width 98 height 57
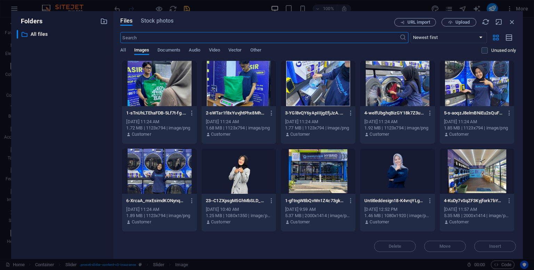
scroll to position [2037, 0]
click at [250, 98] on div at bounding box center [239, 83] width 74 height 45
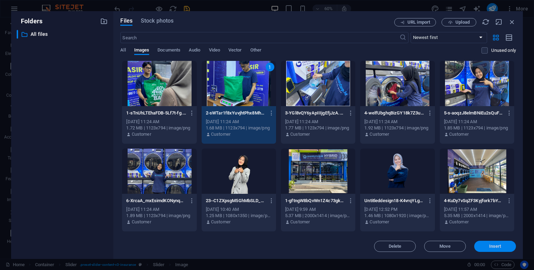
drag, startPoint x: 485, startPoint y: 243, endPoint x: 329, endPoint y: 219, distance: 158.0
click at [485, 243] on button "Insert" at bounding box center [495, 246] width 42 height 11
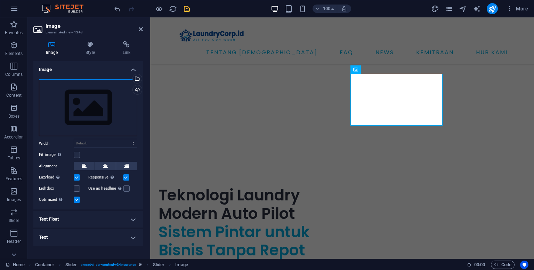
click at [104, 115] on div "Drag files here, click to choose files or select files from Files or our free s…" at bounding box center [88, 107] width 98 height 57
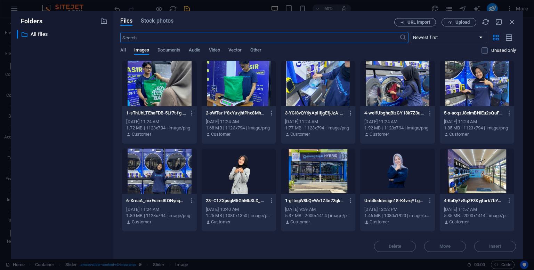
scroll to position [2037, 0]
click at [324, 99] on div at bounding box center [318, 83] width 74 height 45
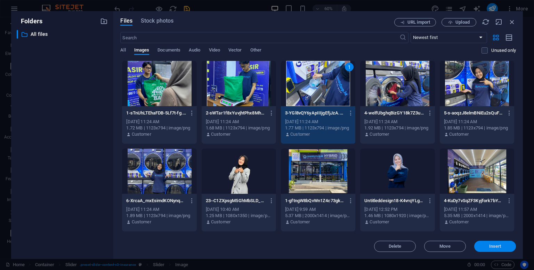
drag, startPoint x: 491, startPoint y: 248, endPoint x: 315, endPoint y: 210, distance: 180.1
click at [491, 248] on span "Insert" at bounding box center [495, 246] width 12 height 4
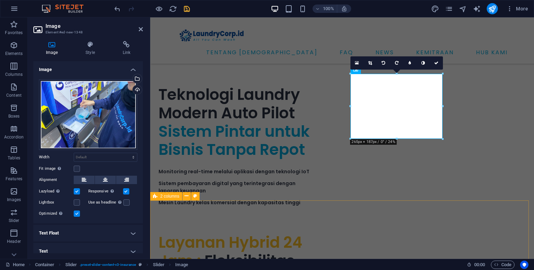
scroll to position [1937, 0]
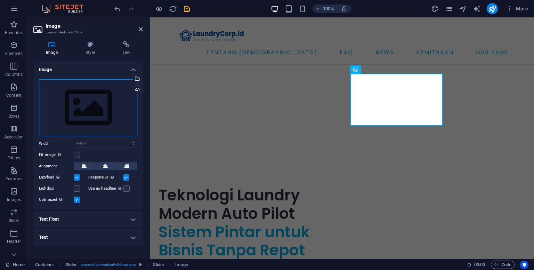
click at [117, 116] on div "Drag files here, click to choose files or select files from Files or our free s…" at bounding box center [88, 107] width 98 height 57
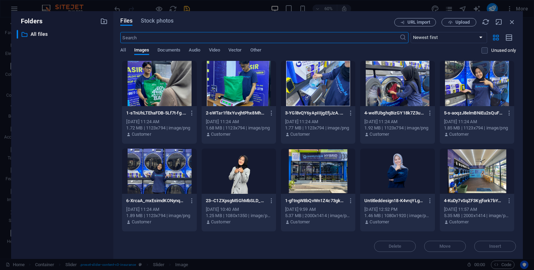
scroll to position [2037, 0]
click at [394, 94] on div at bounding box center [397, 83] width 74 height 45
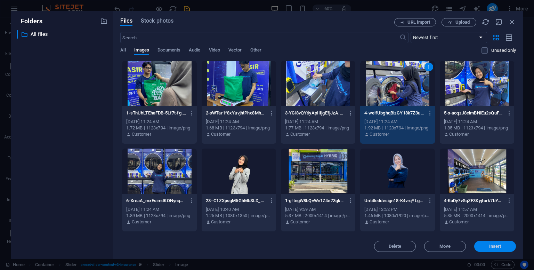
drag, startPoint x: 488, startPoint y: 243, endPoint x: 291, endPoint y: 175, distance: 209.1
click at [488, 243] on button "Insert" at bounding box center [495, 246] width 42 height 11
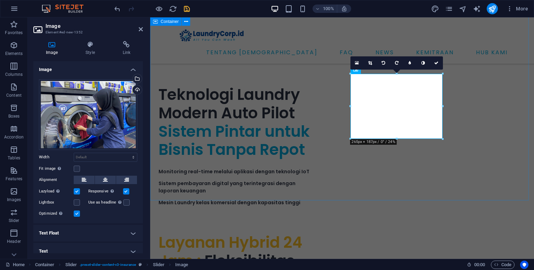
scroll to position [1937, 0]
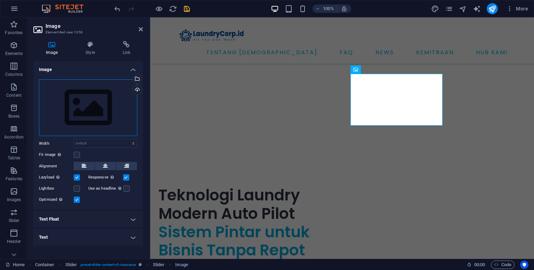
click at [106, 112] on div "Drag files here, click to choose files or select files from Files or our free s…" at bounding box center [88, 107] width 98 height 57
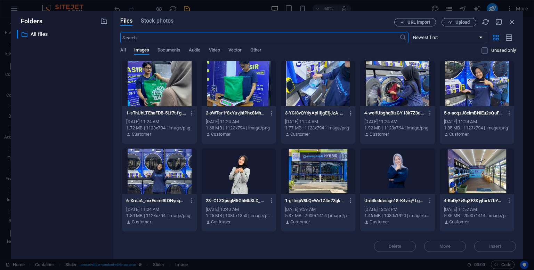
click at [464, 95] on div at bounding box center [477, 83] width 74 height 45
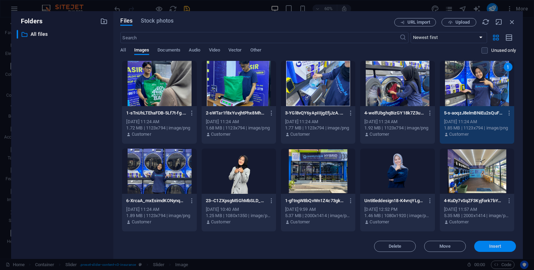
click at [492, 244] on span "Insert" at bounding box center [495, 246] width 12 height 4
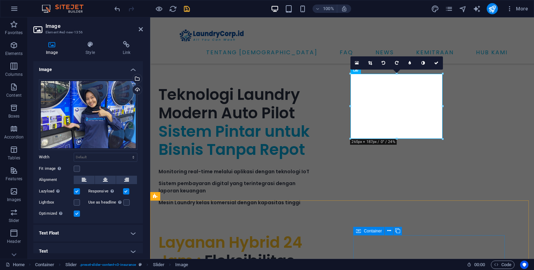
scroll to position [1937, 0]
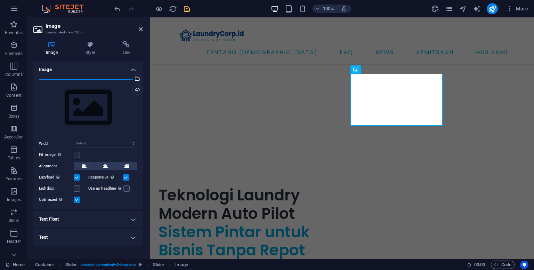
click at [106, 122] on div "Drag files here, click to choose files or select files from Files or our free s…" at bounding box center [88, 107] width 98 height 57
click at [106, 122] on body "laundrycorp.id Home Favorites Elements Columns Content Boxes Accordion Tables F…" at bounding box center [267, 135] width 534 height 270
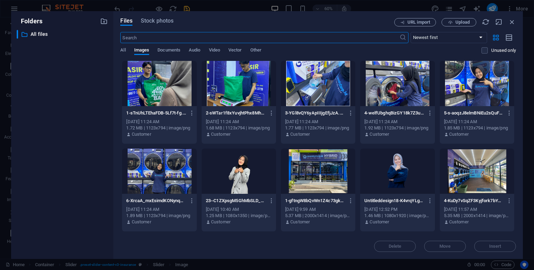
click at [161, 171] on div at bounding box center [159, 170] width 74 height 45
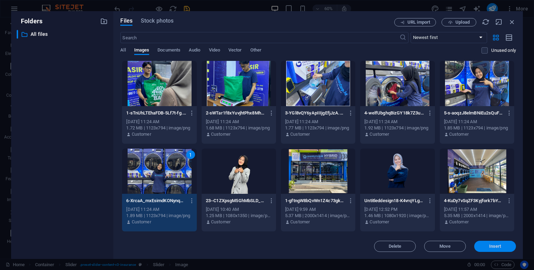
click at [484, 250] on button "Insert" at bounding box center [495, 246] width 42 height 11
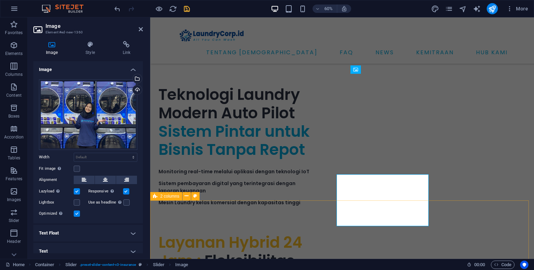
scroll to position [1937, 0]
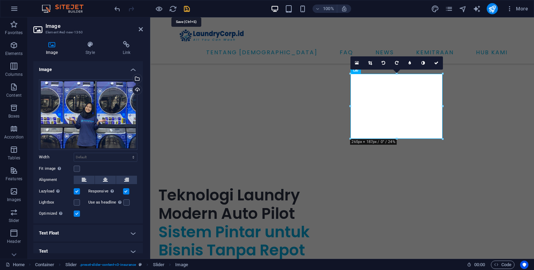
click at [184, 7] on icon "save" at bounding box center [187, 9] width 8 height 8
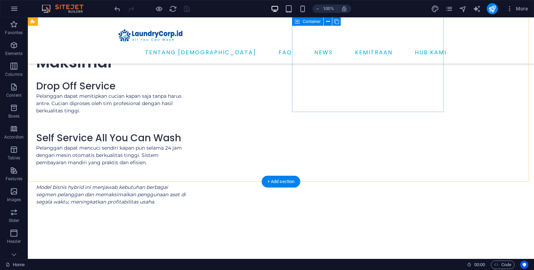
scroll to position [2185, 0]
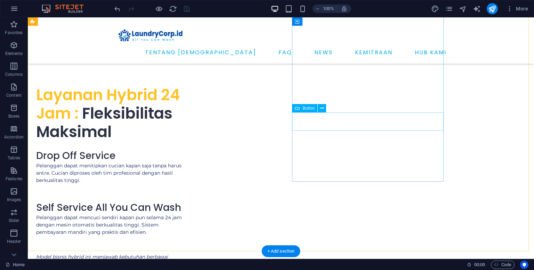
select select "4"
select select
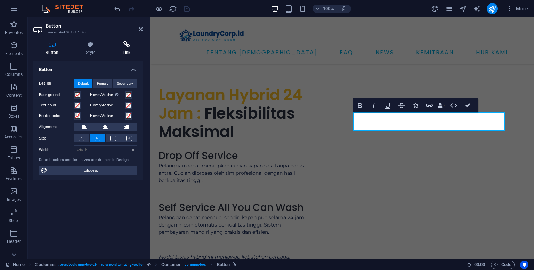
click at [126, 47] on icon at bounding box center [126, 44] width 33 height 7
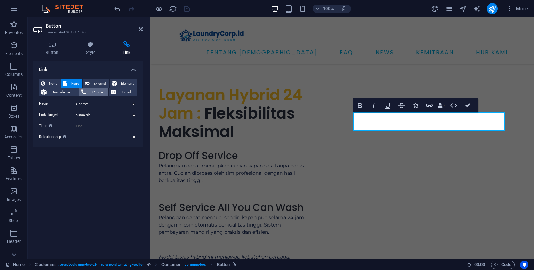
click at [99, 92] on span "Phone" at bounding box center [97, 92] width 18 height 8
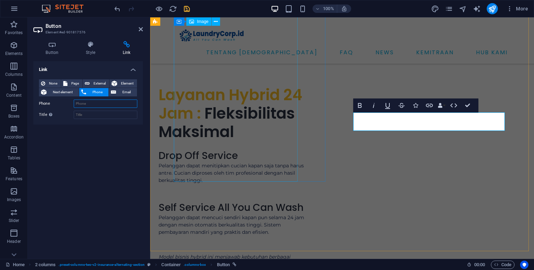
paste input "0851-1782-2468"
type input "0851-1782-2468"
click at [104, 84] on span "External" at bounding box center [99, 83] width 15 height 8
select select "blank"
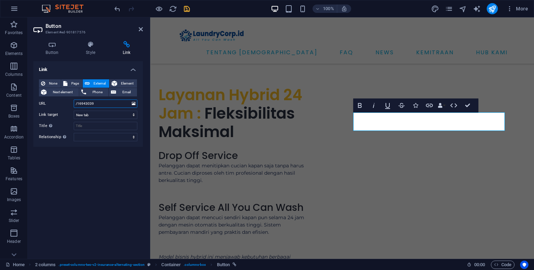
drag, startPoint x: 109, startPoint y: 103, endPoint x: 75, endPoint y: 104, distance: 33.7
click at [75, 104] on input "/16943039" at bounding box center [106, 103] width 64 height 8
paste input "[DOMAIN_NAME][URL]"
type input "[DOMAIN_NAME][URL]"
click at [189, 10] on icon "save" at bounding box center [187, 9] width 8 height 8
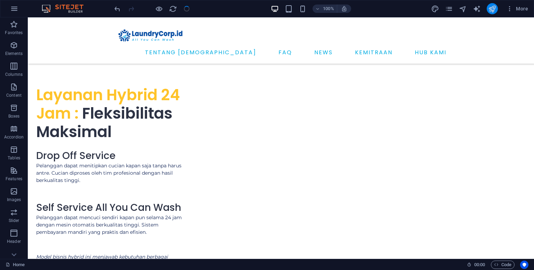
click at [493, 11] on icon "publish" at bounding box center [492, 9] width 8 height 8
click at [491, 9] on icon "publish" at bounding box center [492, 9] width 8 height 8
